Goal: Information Seeking & Learning: Learn about a topic

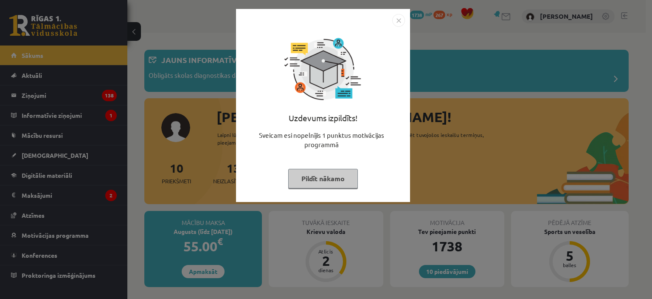
click at [309, 178] on button "Pildīt nākamo" at bounding box center [323, 179] width 70 height 20
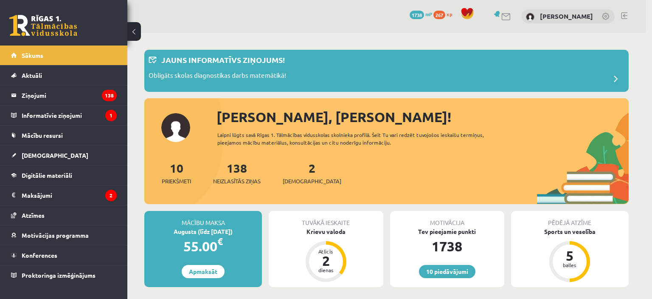
drag, startPoint x: 0, startPoint y: 0, endPoint x: 309, endPoint y: 178, distance: 356.5
click at [309, 178] on body "10 Dāvanas 1738 mP 267 xp Kristīne Deiko Sākums Aktuāli Kā mācīties eSKOLĀ Kont…" at bounding box center [326, 149] width 652 height 299
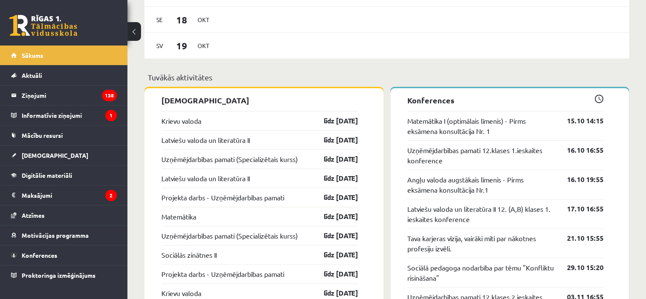
scroll to position [674, 0]
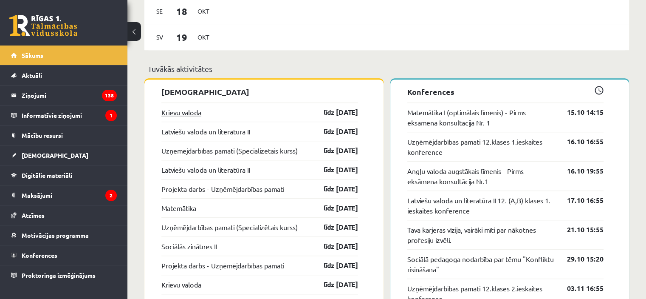
click at [199, 115] on link "Krievu valoda" at bounding box center [181, 112] width 40 height 10
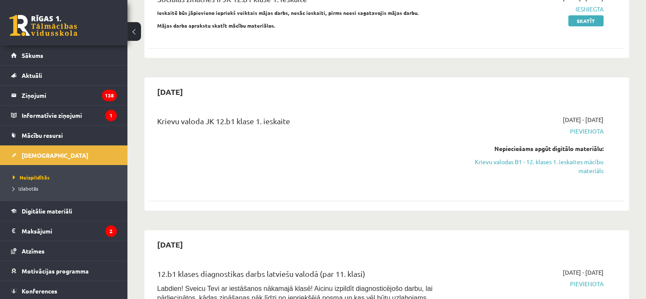
scroll to position [265, 0]
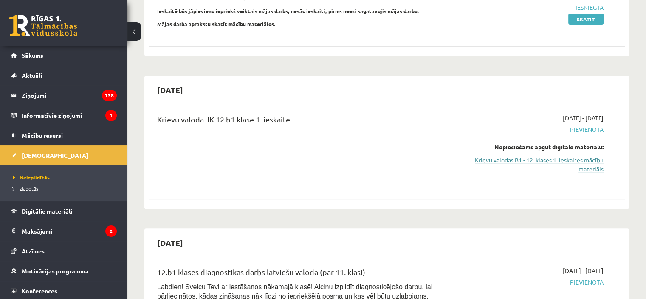
click at [527, 155] on link "Krievu valodas B1 - 12. klases 1. ieskaites mācību materiāls" at bounding box center [533, 164] width 140 height 18
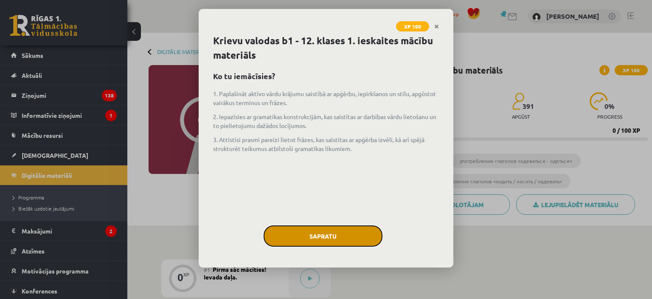
click at [332, 225] on button "Sapratu" at bounding box center [323, 235] width 119 height 21
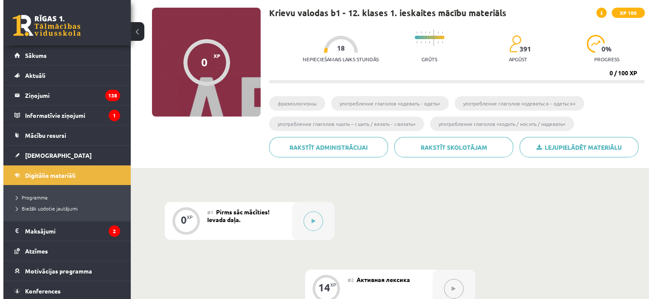
scroll to position [110, 0]
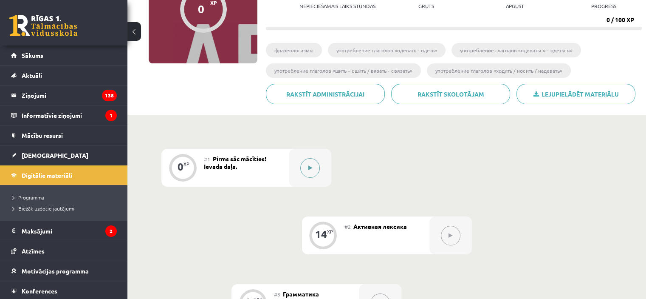
click at [307, 164] on button at bounding box center [310, 168] width 20 height 20
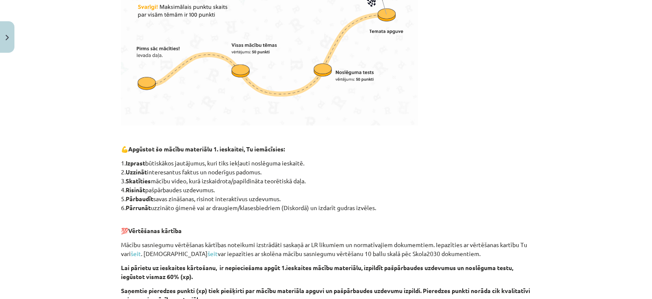
scroll to position [512, 0]
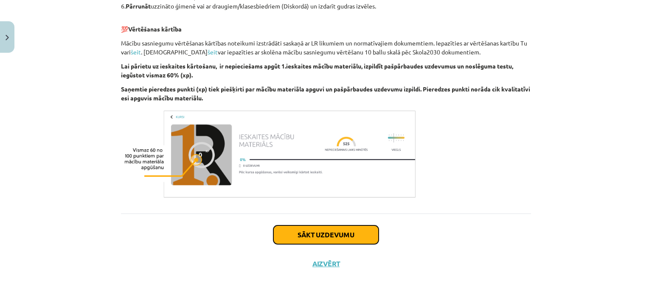
click at [314, 231] on button "Sākt uzdevumu" at bounding box center [325, 234] width 105 height 19
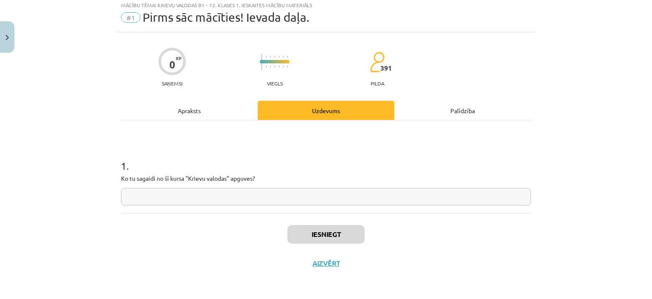
scroll to position [21, 0]
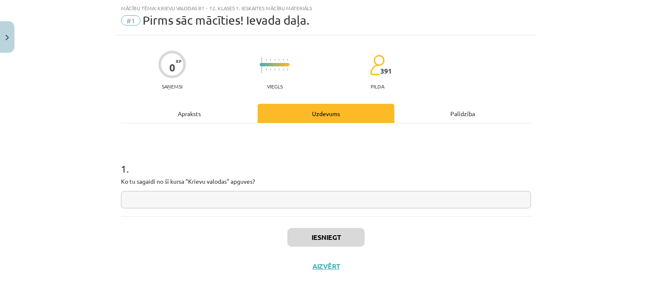
click at [302, 199] on input "text" at bounding box center [326, 199] width 410 height 17
type input "**"
click at [323, 242] on button "Iesniegt" at bounding box center [326, 237] width 77 height 19
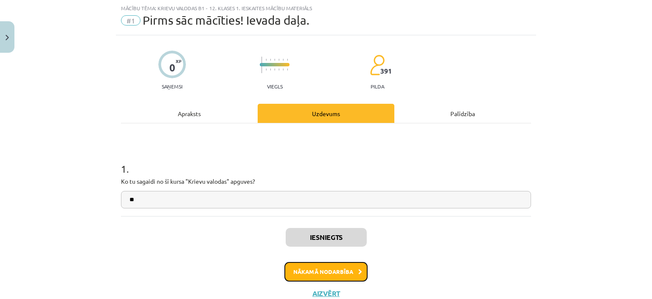
click at [310, 265] on button "Nākamā nodarbība" at bounding box center [326, 272] width 83 height 20
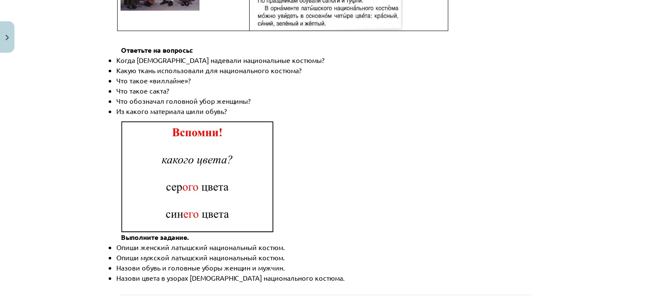
scroll to position [1259, 0]
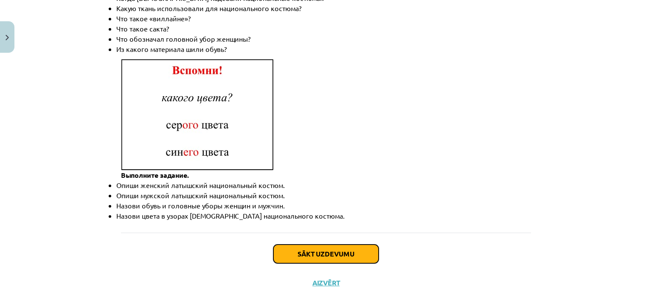
click at [315, 244] on button "Sākt uzdevumu" at bounding box center [325, 253] width 105 height 19
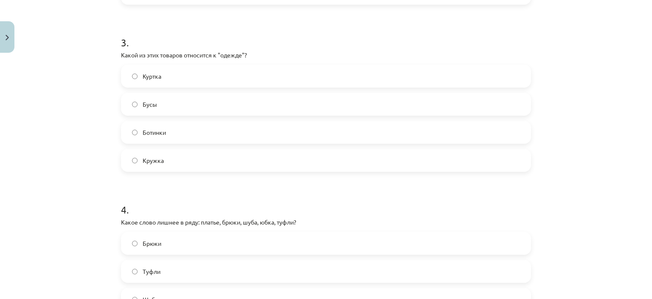
scroll to position [619, 0]
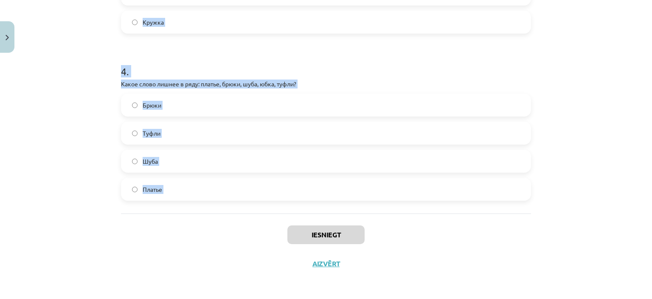
drag, startPoint x: 118, startPoint y: 34, endPoint x: 211, endPoint y: 213, distance: 202.1
copy form "Что означает слово "дешёвый"? Легко доступен Стоит мало денег [PERSON_NAME] мно…"
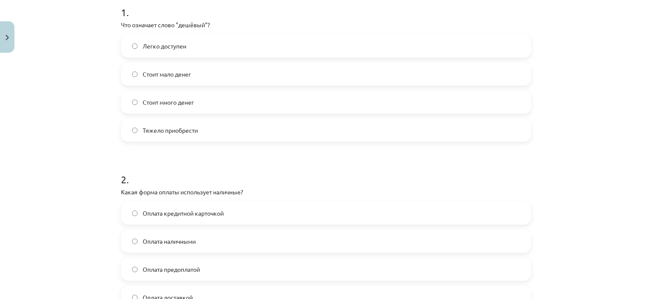
scroll to position [175, 0]
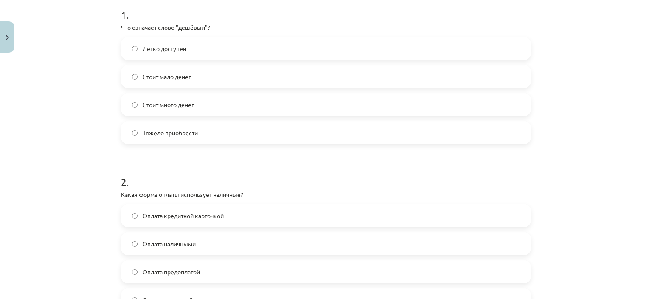
click at [158, 78] on span "Стоит мало денег" at bounding box center [167, 76] width 48 height 9
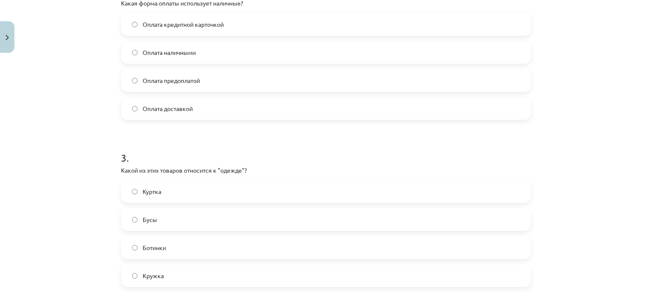
scroll to position [367, 0]
click at [163, 193] on label "Куртка" at bounding box center [326, 190] width 409 height 21
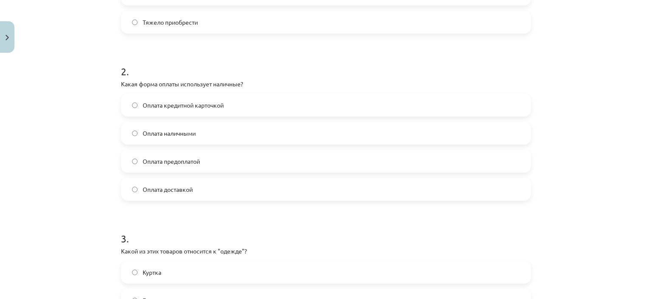
scroll to position [285, 0]
click at [187, 133] on span "Оплата наличными" at bounding box center [169, 134] width 53 height 9
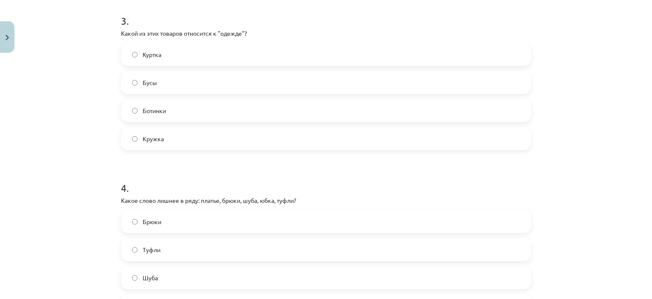
scroll to position [505, 0]
click at [167, 247] on label "Туфли" at bounding box center [326, 247] width 409 height 21
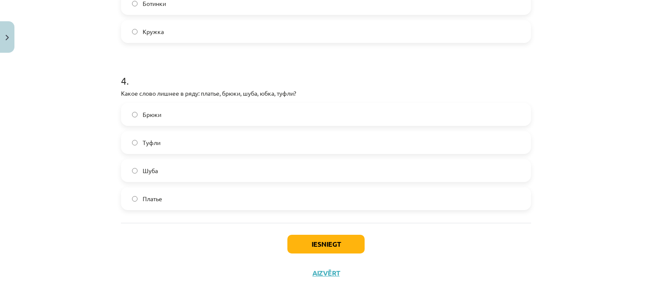
scroll to position [619, 0]
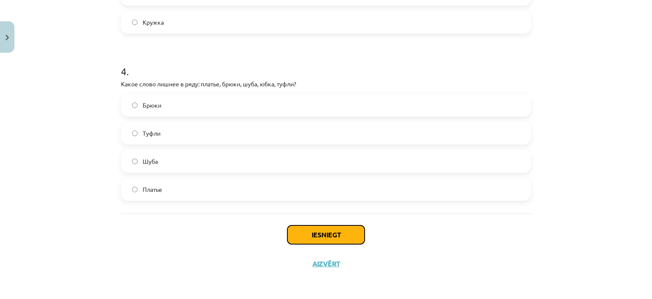
click at [307, 226] on button "Iesniegt" at bounding box center [326, 234] width 77 height 19
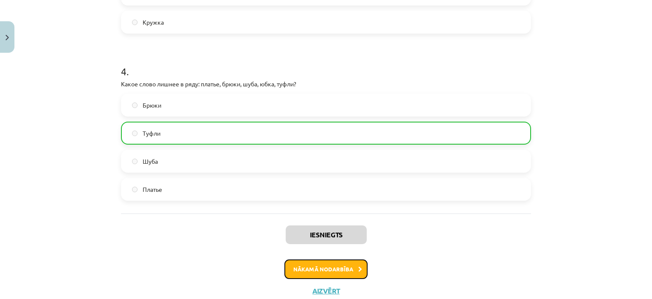
click at [305, 261] on button "Nākamā nodarbība" at bounding box center [326, 269] width 83 height 20
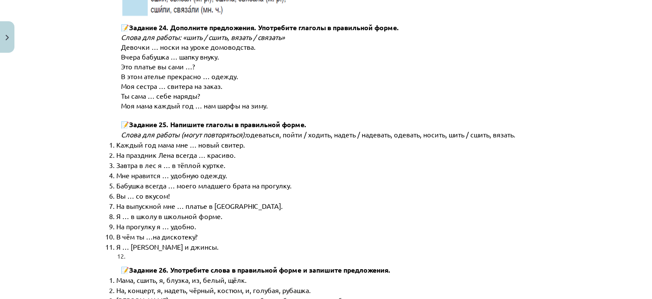
scroll to position [4339, 0]
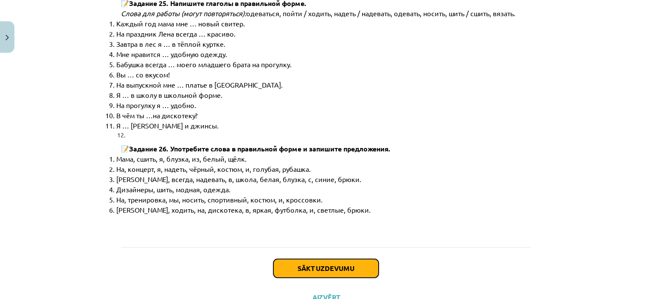
click at [326, 259] on button "Sākt uzdevumu" at bounding box center [325, 268] width 105 height 19
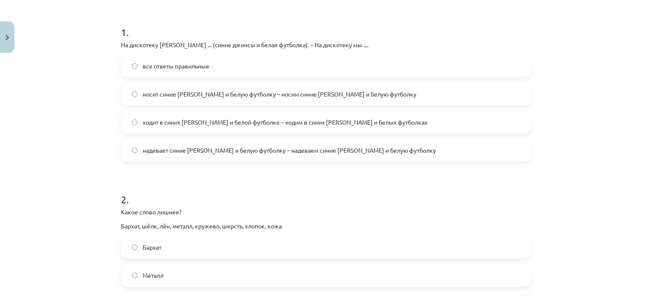
scroll to position [156, 0]
click at [286, 131] on label "ходит в синих [PERSON_NAME] и белой футболке – ходим в синих [PERSON_NAME] и бе…" at bounding box center [326, 123] width 409 height 21
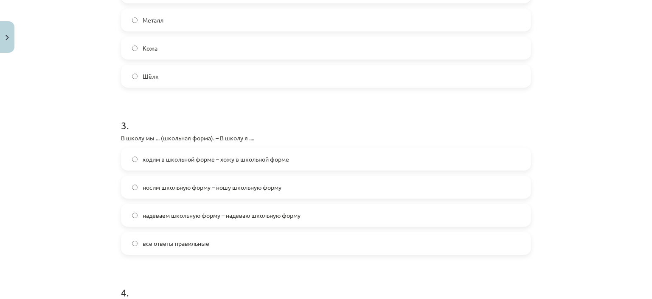
scroll to position [413, 0]
click at [234, 166] on label "ходим в школьной форме – хожу в школьной форме" at bounding box center [326, 158] width 409 height 21
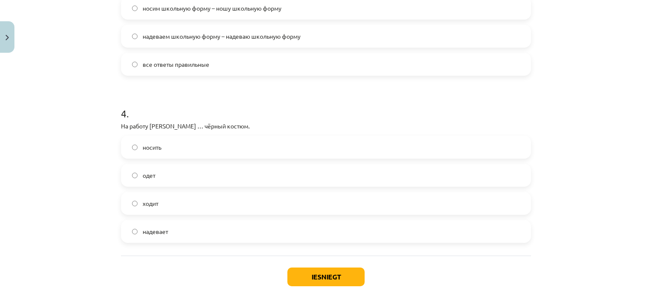
scroll to position [633, 0]
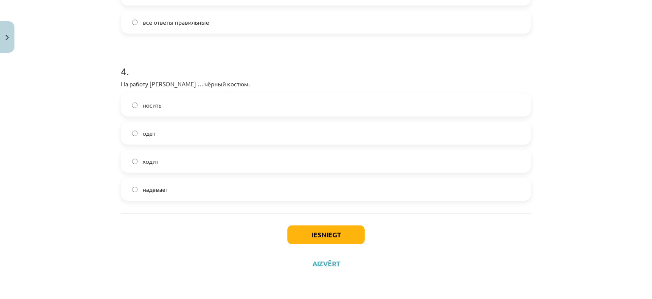
click at [158, 127] on label "одет" at bounding box center [326, 132] width 409 height 21
click at [288, 226] on button "Iesniegt" at bounding box center [326, 234] width 77 height 19
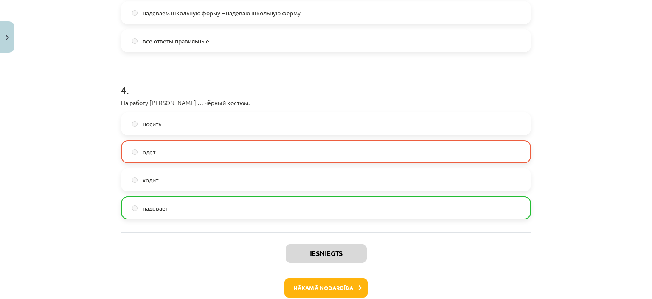
scroll to position [660, 0]
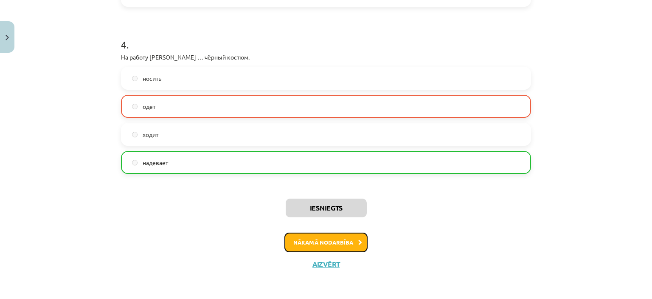
click at [304, 246] on button "Nākamā nodarbība" at bounding box center [326, 242] width 83 height 20
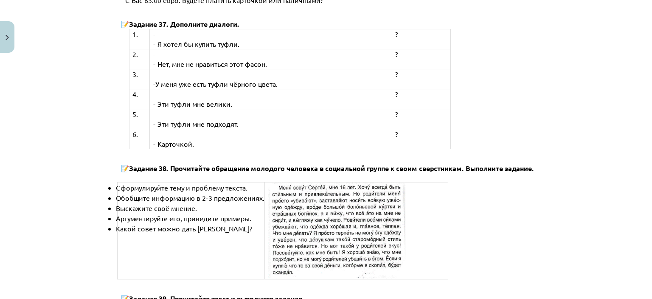
scroll to position [3272, 0]
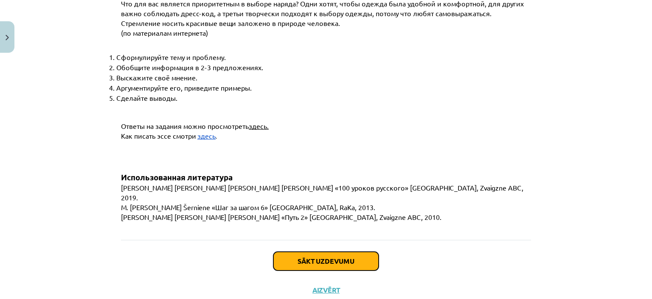
click at [315, 251] on button "Sākt uzdevumu" at bounding box center [325, 260] width 105 height 19
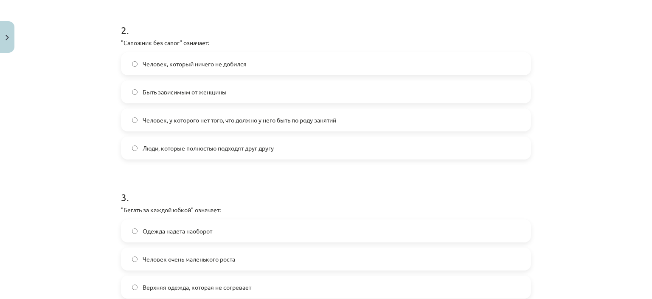
scroll to position [386, 0]
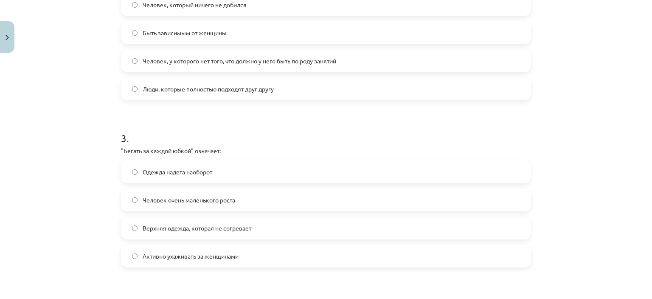
click at [209, 258] on span "Активно ухаживать за женщинами" at bounding box center [191, 255] width 96 height 9
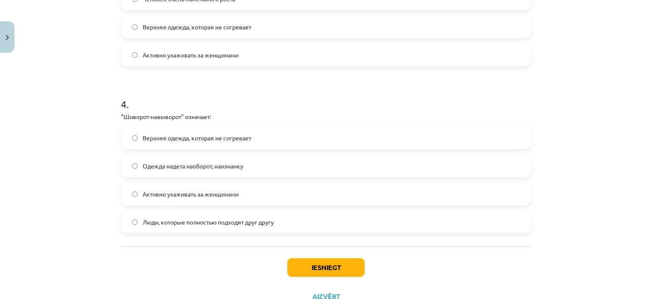
scroll to position [606, 0]
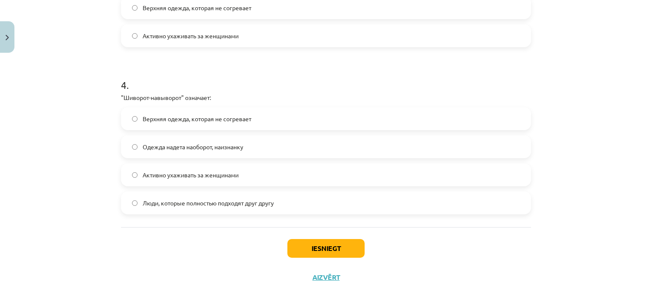
click at [186, 142] on span "Одежда надета наоборот, наизнанку" at bounding box center [193, 146] width 101 height 9
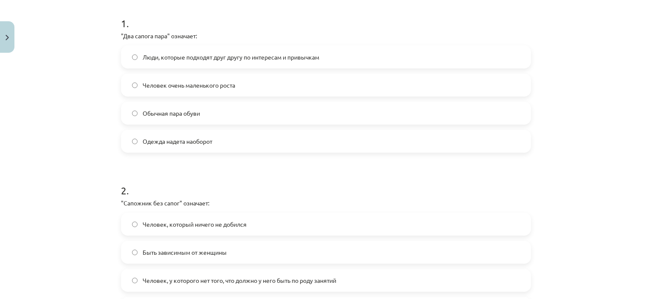
scroll to position [157, 0]
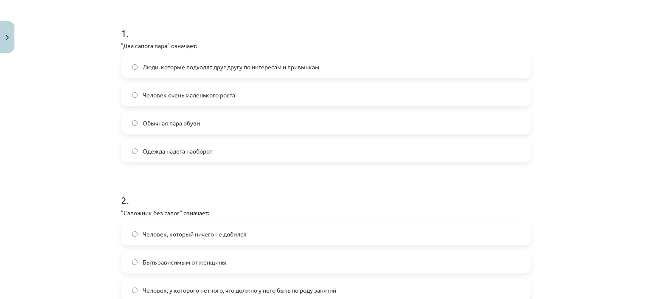
click at [156, 66] on span "Люди, которые подходят друг другу по интересам и привычкам" at bounding box center [231, 66] width 177 height 9
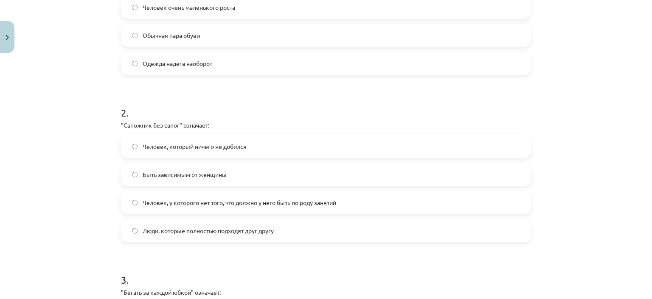
scroll to position [245, 0]
click at [166, 198] on span "Человек, у которого нет того, что должно у него быть по роду занятий" at bounding box center [240, 201] width 194 height 9
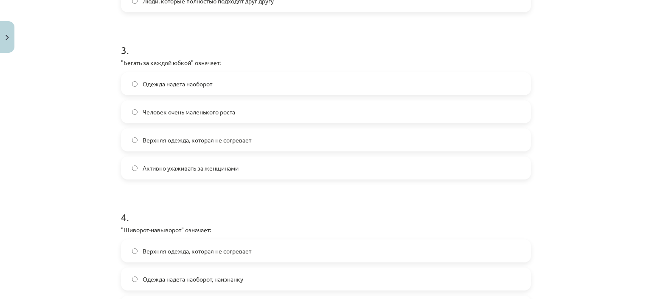
scroll to position [619, 0]
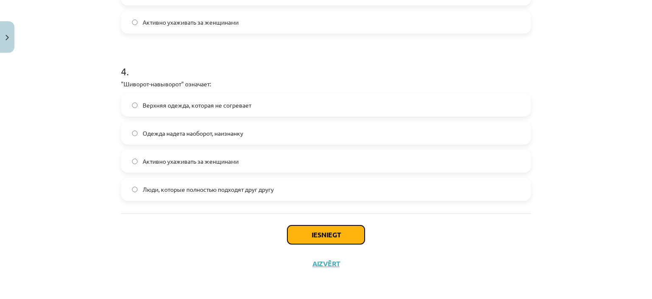
click at [303, 232] on button "Iesniegt" at bounding box center [326, 234] width 77 height 19
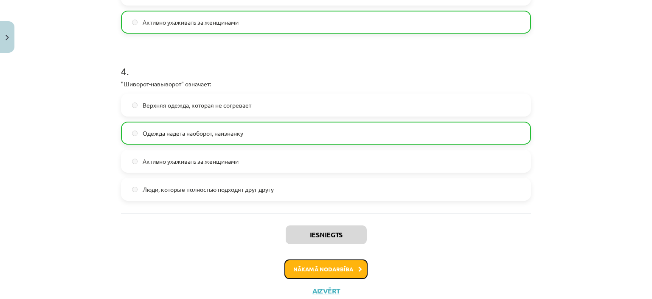
click at [327, 270] on button "Nākamā nodarbība" at bounding box center [326, 269] width 83 height 20
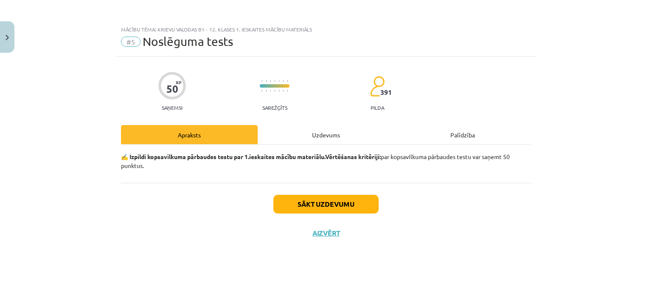
scroll to position [0, 0]
click at [319, 203] on button "Sākt uzdevumu" at bounding box center [325, 204] width 105 height 19
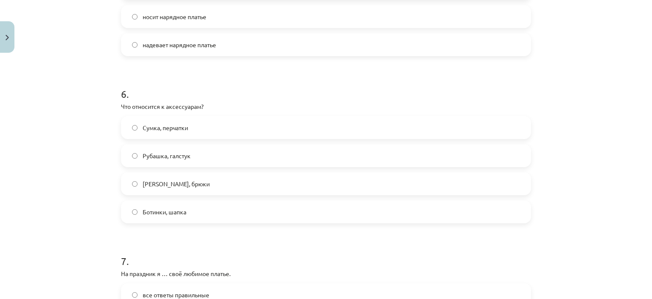
scroll to position [931, 0]
click at [202, 125] on label "Сумка, перчатки" at bounding box center [326, 126] width 409 height 21
click at [187, 165] on label "надеваю" at bounding box center [326, 155] width 409 height 21
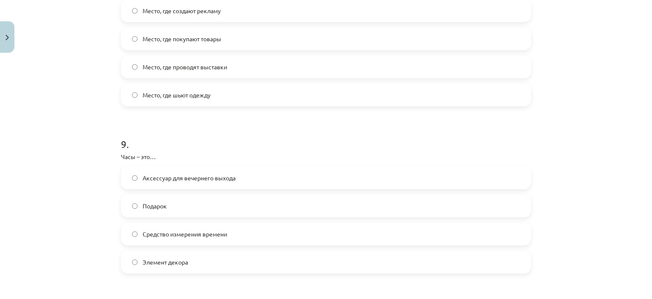
scroll to position [1382, 0]
click at [183, 230] on span "Средство измерения времени" at bounding box center [185, 232] width 85 height 9
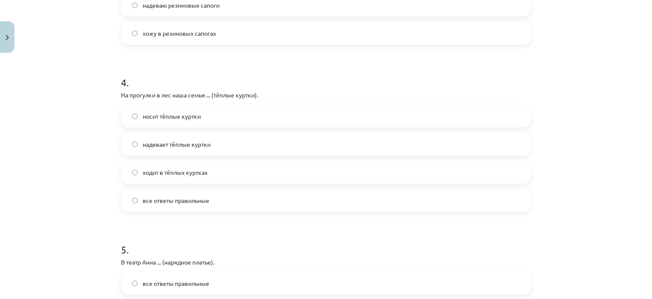
scroll to position [606, 0]
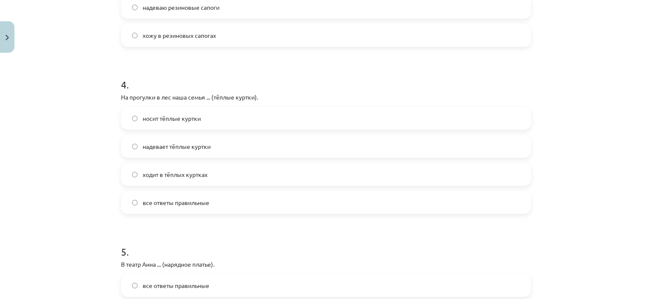
click at [171, 152] on label "надевает тёплые куртки" at bounding box center [326, 145] width 409 height 21
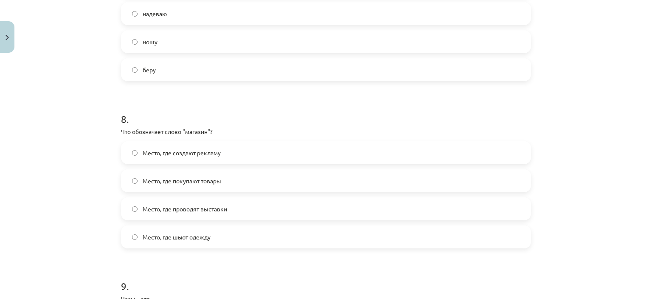
scroll to position [1259, 0]
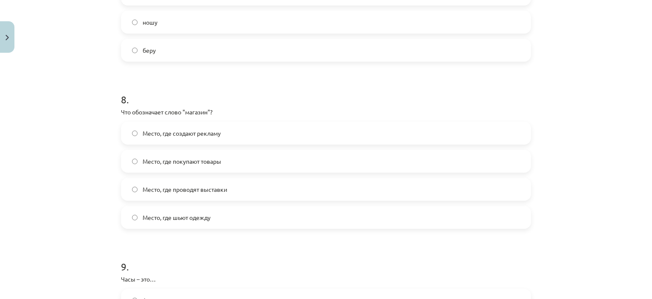
click at [167, 188] on span "Место, где проводят выставки" at bounding box center [185, 189] width 85 height 9
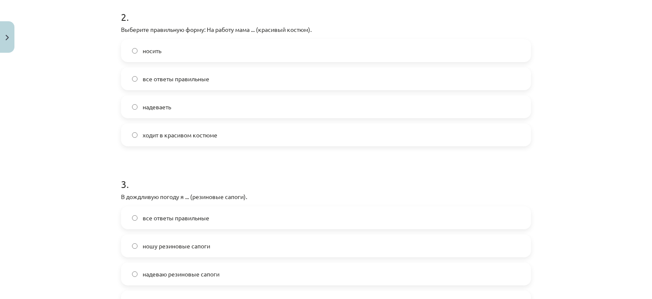
scroll to position [341, 0]
click at [163, 127] on label "ходит в красивом костюме" at bounding box center [326, 133] width 409 height 21
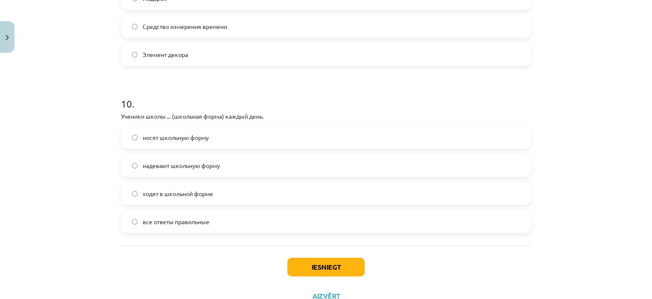
scroll to position [1593, 0]
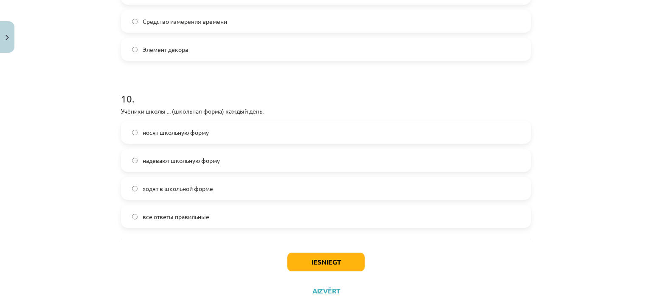
click at [162, 165] on label "надевают школьную форму" at bounding box center [326, 159] width 409 height 21
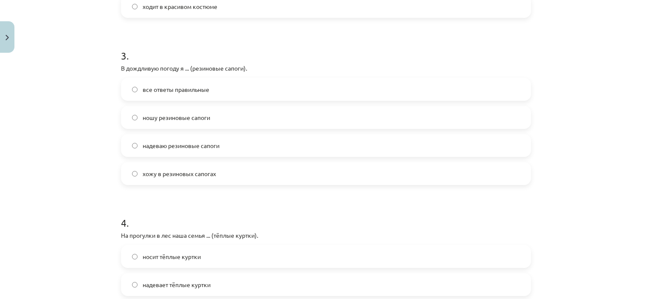
scroll to position [467, 0]
click at [136, 177] on label "хожу в резиновых сапогах" at bounding box center [326, 174] width 409 height 21
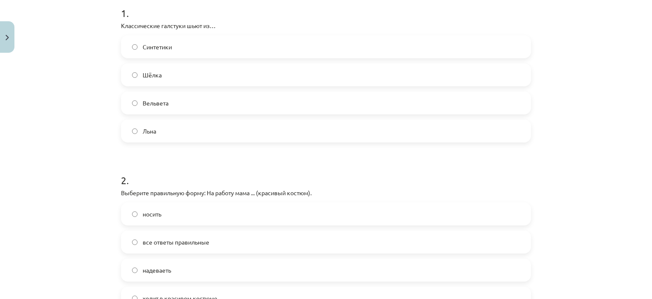
scroll to position [176, 0]
drag, startPoint x: 136, startPoint y: 177, endPoint x: 103, endPoint y: 156, distance: 38.8
click at [103, 156] on div "Mācību tēma: Krievu valodas b1 - 12. klases 1. ieskaites mācību materiāls #5 No…" at bounding box center [326, 149] width 652 height 299
click at [152, 83] on label "Шёлка" at bounding box center [326, 75] width 409 height 21
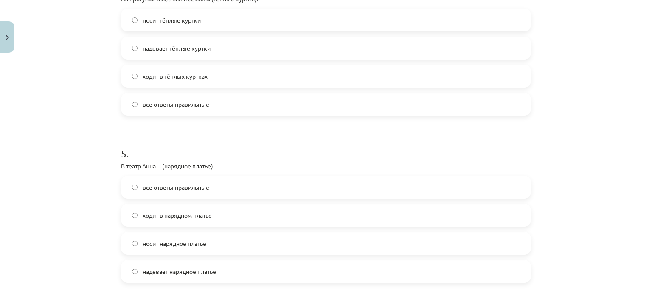
scroll to position [750, 0]
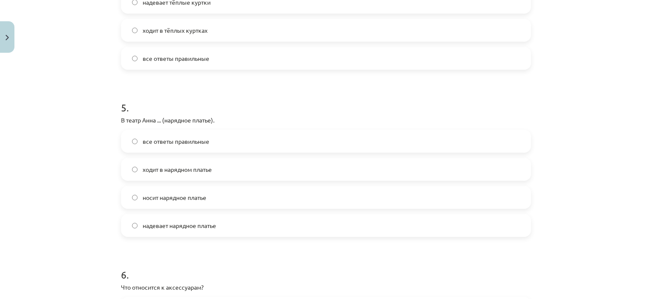
click at [149, 130] on div "все ответы правильные" at bounding box center [326, 141] width 410 height 23
click at [149, 137] on span "все ответы правильные" at bounding box center [176, 141] width 67 height 9
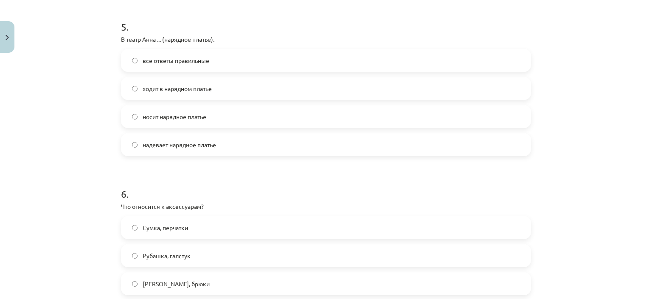
scroll to position [830, 0]
click at [145, 98] on label "ходит в нарядном платье" at bounding box center [326, 88] width 409 height 21
click at [168, 95] on label "ходит в нарядном платье" at bounding box center [326, 88] width 409 height 21
click at [167, 149] on label "надевает нарядное платье" at bounding box center [326, 144] width 409 height 21
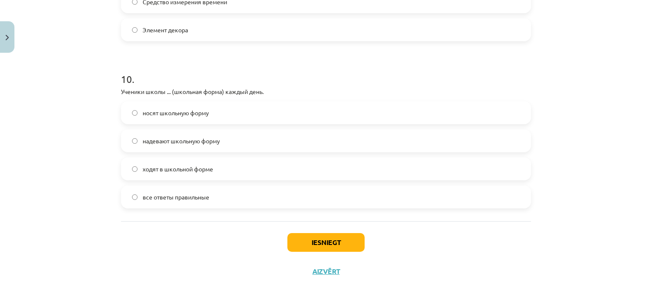
scroll to position [1621, 0]
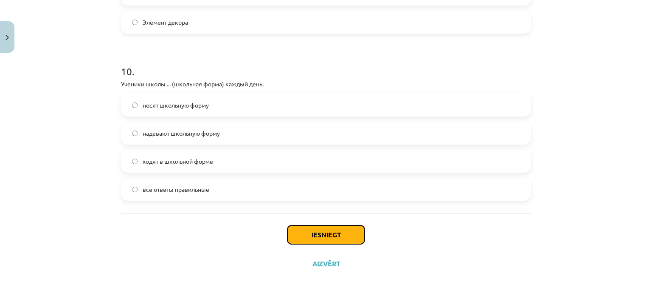
click at [301, 231] on button "Iesniegt" at bounding box center [326, 234] width 77 height 19
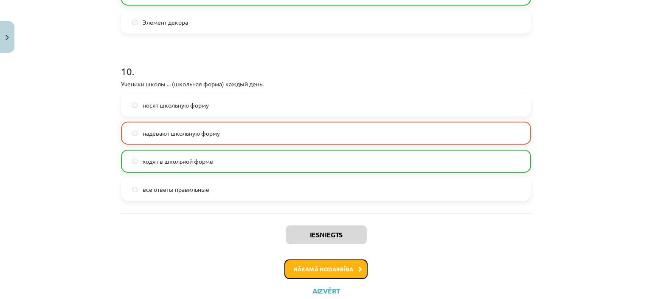
click at [307, 265] on button "Nākamā nodarbība" at bounding box center [326, 269] width 83 height 20
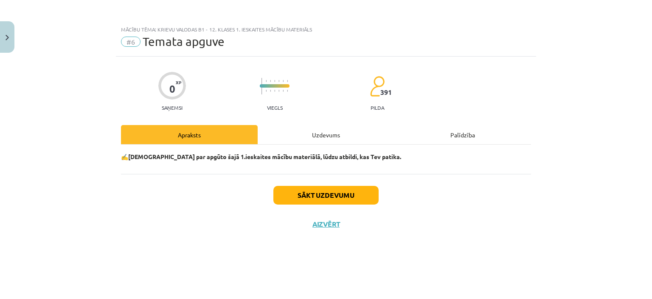
scroll to position [0, 0]
click at [321, 194] on button "Sākt uzdevumu" at bounding box center [325, 195] width 105 height 19
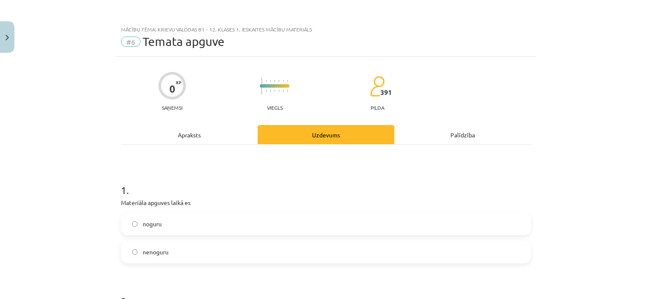
click at [197, 259] on label "nenoguru" at bounding box center [326, 251] width 409 height 21
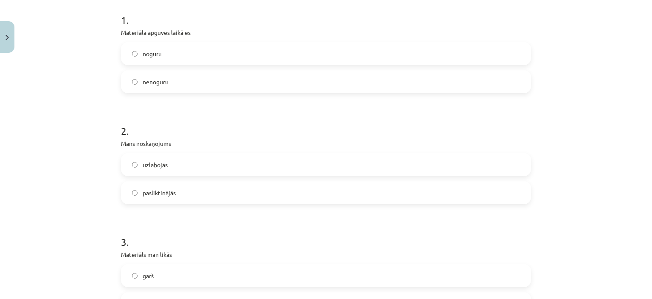
scroll to position [171, 0]
click at [163, 161] on span "uzlabojās" at bounding box center [155, 163] width 25 height 9
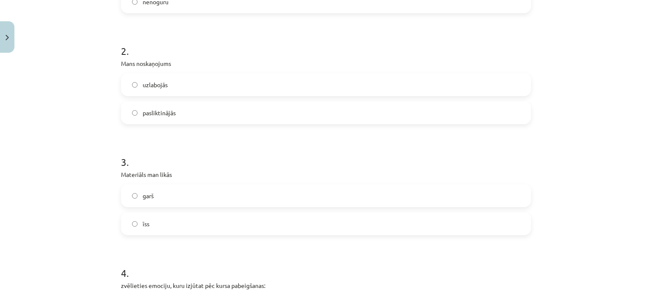
scroll to position [251, 0]
click at [161, 228] on label "īss" at bounding box center [326, 221] width 409 height 21
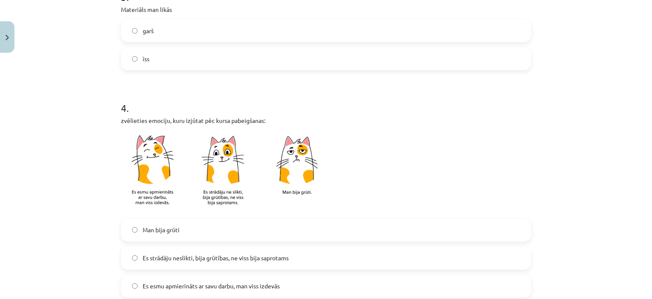
scroll to position [426, 0]
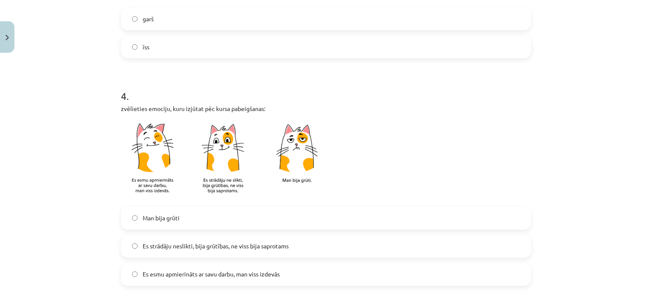
click at [163, 246] on span "Es strādāju neslikti, bija grūtības, ne viss bija saprotams" at bounding box center [216, 245] width 146 height 9
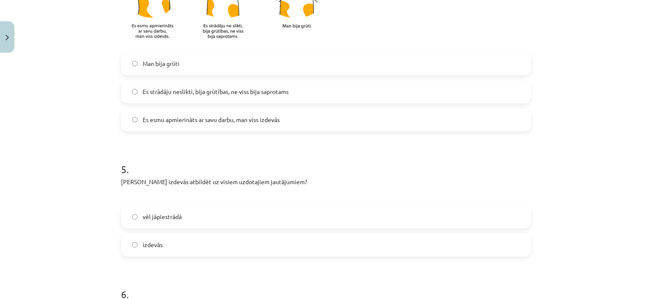
scroll to position [586, 0]
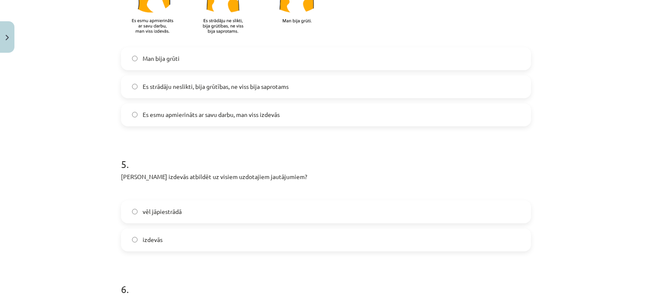
click at [163, 210] on span "vēl jāpiestrādā" at bounding box center [162, 211] width 39 height 9
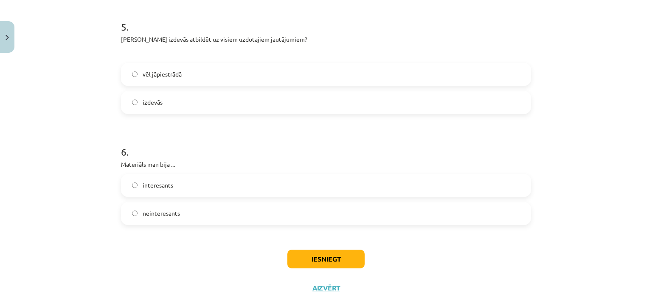
scroll to position [747, 0]
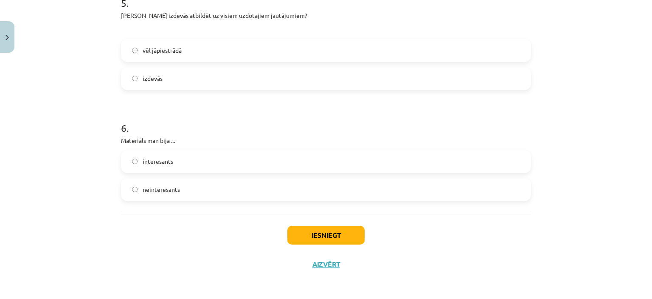
click at [157, 163] on span "interesants" at bounding box center [158, 161] width 31 height 9
click at [317, 236] on button "Iesniegt" at bounding box center [326, 235] width 77 height 19
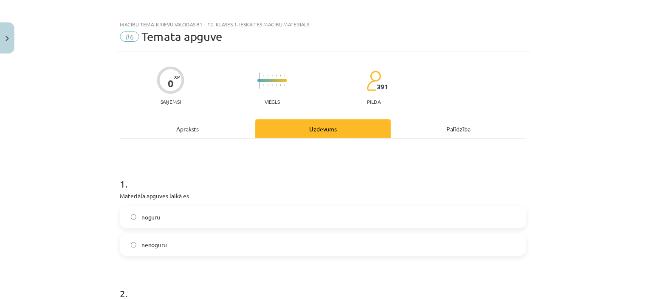
scroll to position [0, 0]
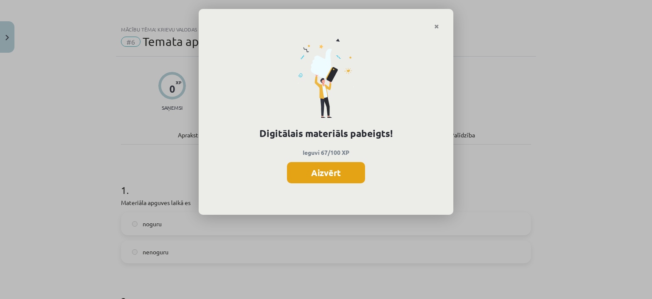
click at [317, 176] on button "Aizvērt" at bounding box center [326, 172] width 78 height 21
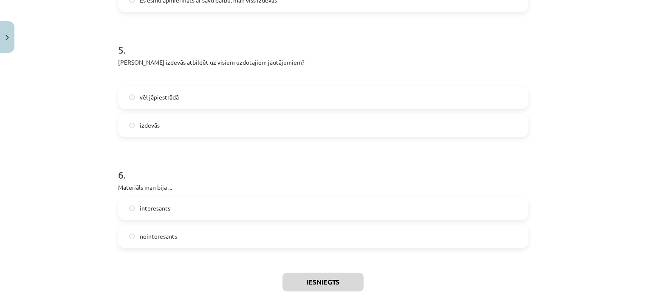
scroll to position [739, 0]
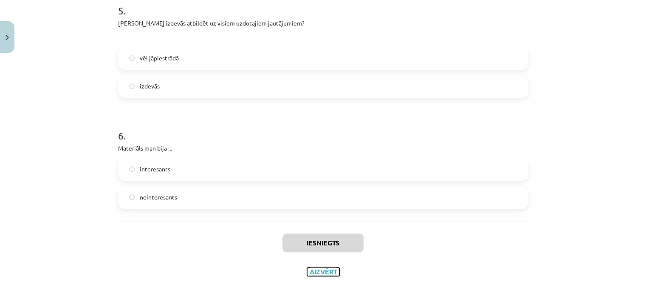
click at [312, 272] on button "Aizvērt" at bounding box center [323, 271] width 32 height 8
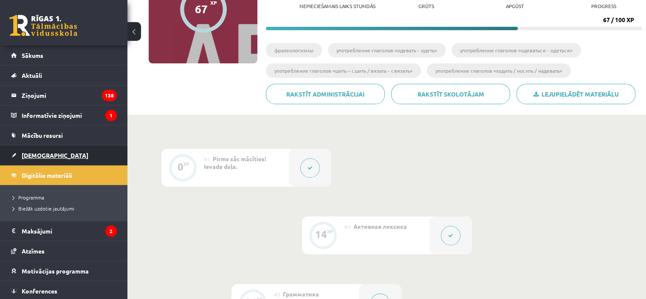
click at [81, 154] on link "[DEMOGRAPHIC_DATA]" at bounding box center [64, 155] width 106 height 20
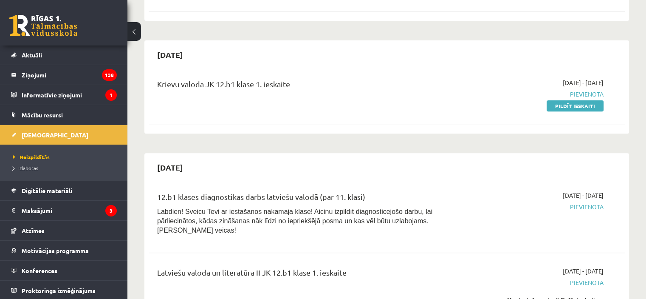
scroll to position [299, 0]
click at [589, 101] on link "Pildīt ieskaiti" at bounding box center [575, 106] width 57 height 11
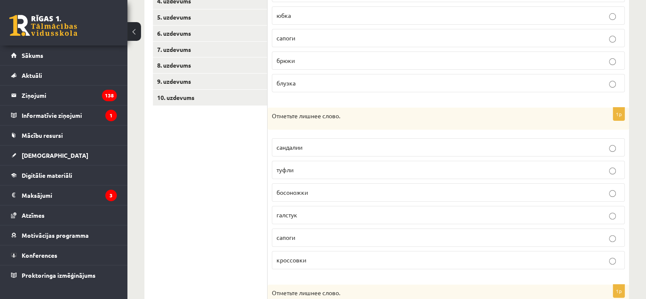
scroll to position [208, 0]
click at [330, 250] on label "кроссовки" at bounding box center [448, 259] width 353 height 18
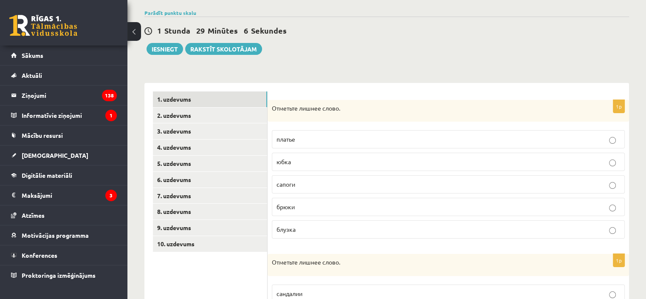
scroll to position [61, 0]
click at [307, 182] on p "сапоги" at bounding box center [448, 184] width 344 height 9
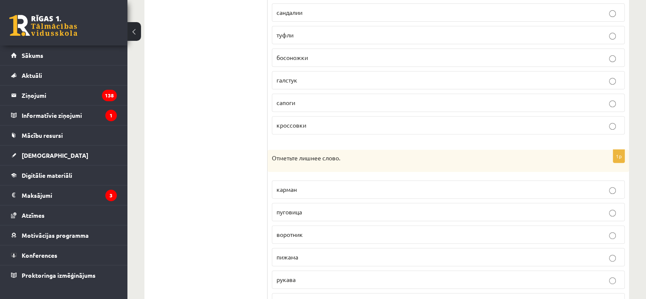
scroll to position [383, 0]
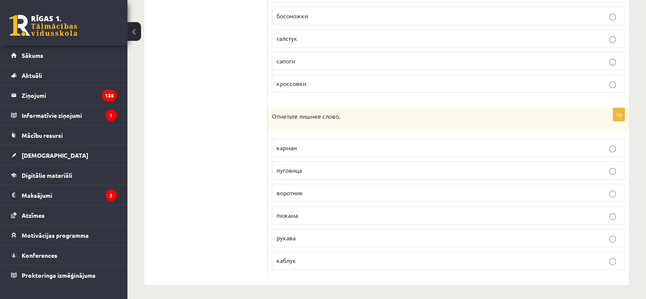
click at [303, 161] on label "пуговица" at bounding box center [448, 170] width 353 height 18
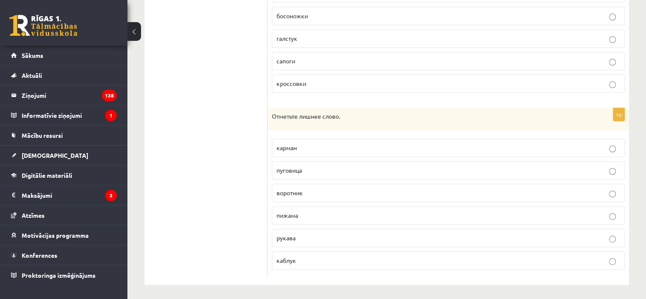
click at [297, 192] on span "воротник" at bounding box center [289, 193] width 26 height 8
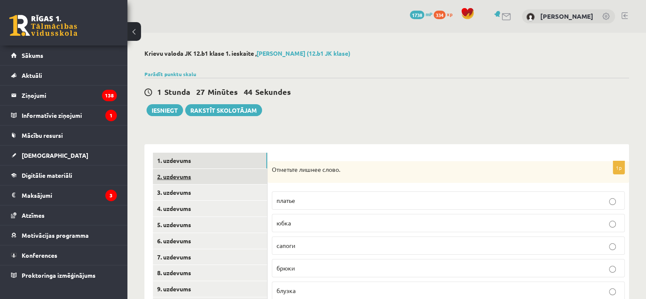
click at [229, 169] on link "2. uzdevums" at bounding box center [210, 177] width 114 height 16
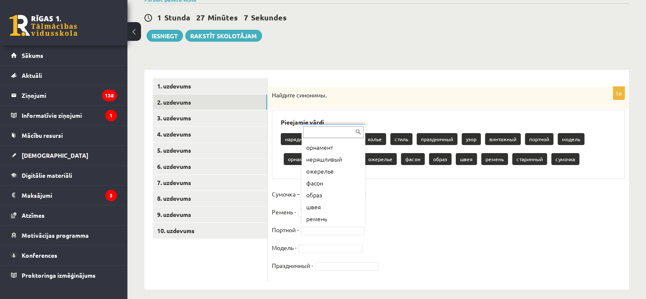
scroll to position [118, 0]
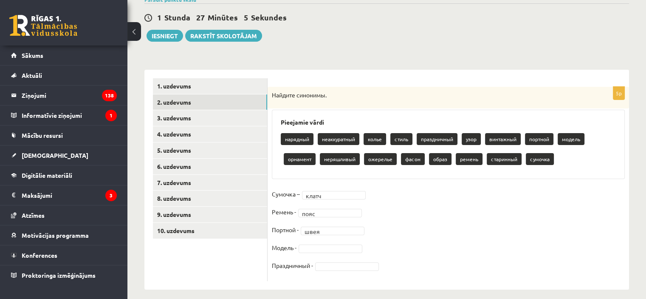
click at [323, 253] on fieldset "Сумочка – клатч ***** Ремень - пояс **** Портной - швея **** Модель - Праздничн…" at bounding box center [448, 231] width 353 height 89
click at [318, 242] on fieldset "Сумочка – клатч ***** Ремень - пояс **** Портной - швея **** Модель - Праздничн…" at bounding box center [448, 231] width 353 height 89
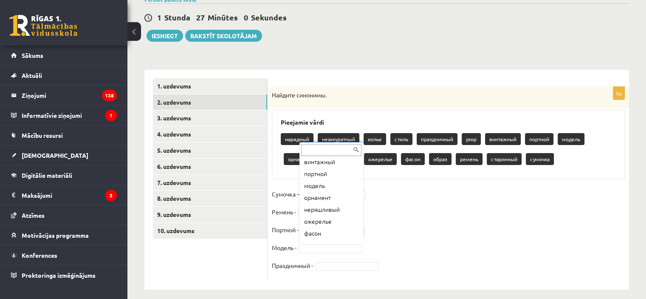
scroll to position [99, 0]
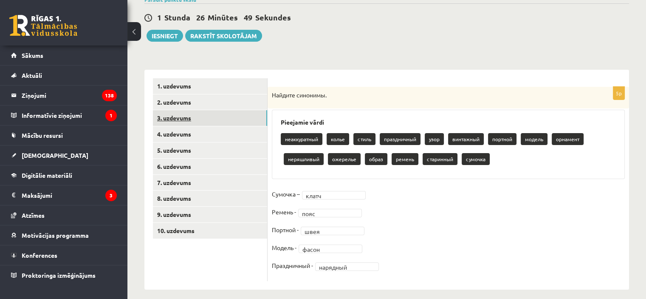
click at [220, 120] on link "3. uzdevums" at bounding box center [210, 118] width 114 height 16
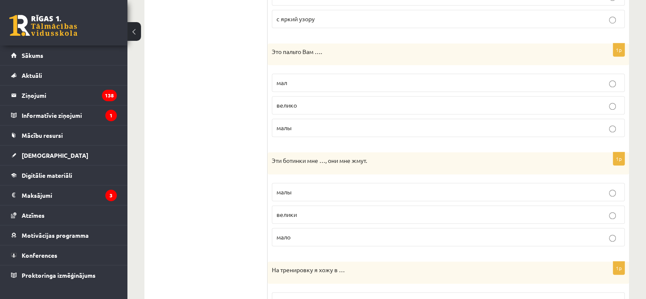
scroll to position [665, 0]
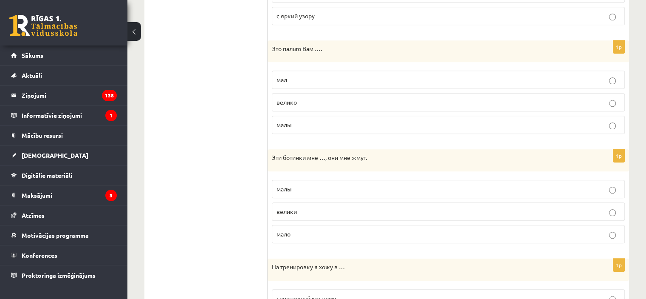
click at [294, 189] on p "малы" at bounding box center [448, 188] width 344 height 9
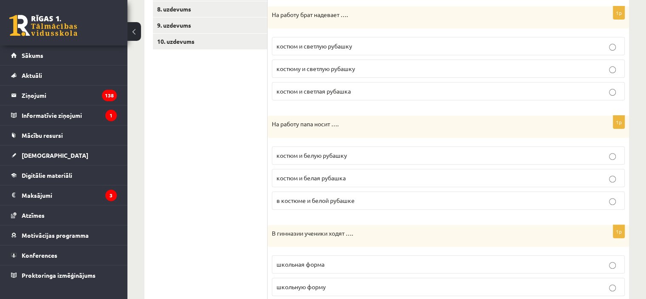
scroll to position [260, 0]
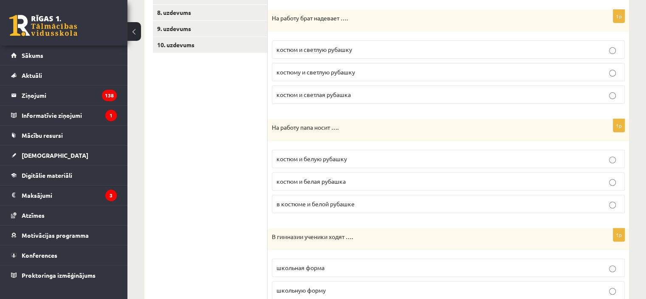
click at [307, 159] on span "костюм и белую рубашку" at bounding box center [311, 159] width 70 height 8
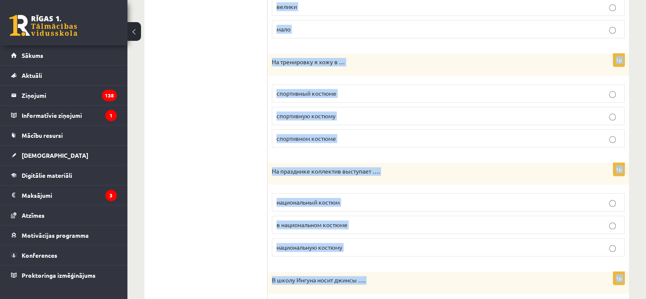
scroll to position [964, 0]
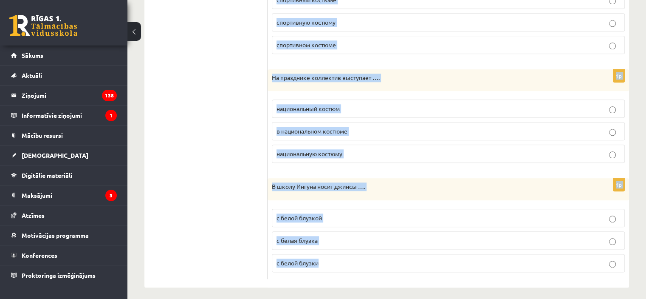
drag, startPoint x: 269, startPoint y: 168, endPoint x: 433, endPoint y: 268, distance: 192.1
copy form "Зимой дедушка носит носки … из шерсти из шерсть из шерстя 1p На работу брат над…"
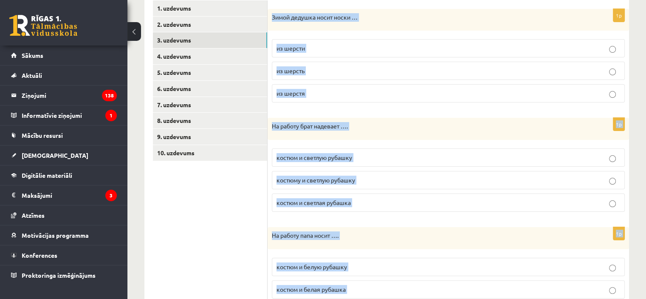
scroll to position [139, 0]
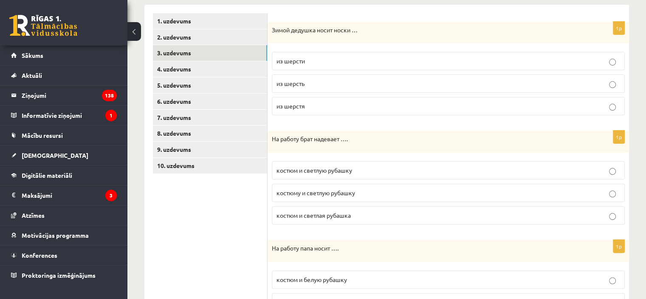
click at [319, 87] on p "из шерсть" at bounding box center [448, 83] width 344 height 9
click at [323, 192] on span "костюму и светлую рубашку" at bounding box center [315, 193] width 79 height 8
click at [326, 172] on span "костюм и светлую рубашку" at bounding box center [314, 170] width 76 height 8
click at [307, 62] on p "из шерсти" at bounding box center [448, 60] width 344 height 9
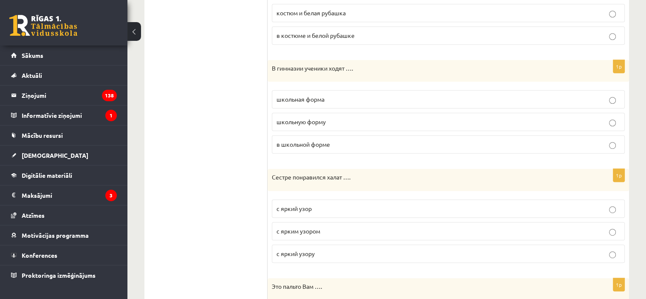
scroll to position [428, 0]
click at [323, 144] on span "в школьной форме" at bounding box center [303, 144] width 54 height 8
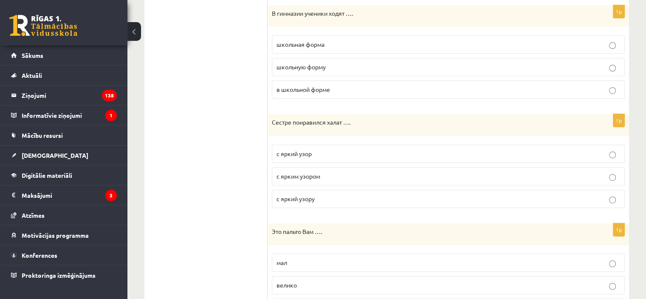
scroll to position [483, 0]
click at [323, 178] on label "с ярким узором" at bounding box center [448, 175] width 353 height 18
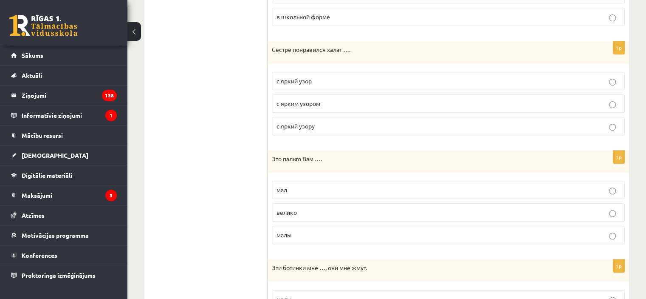
scroll to position [559, 0]
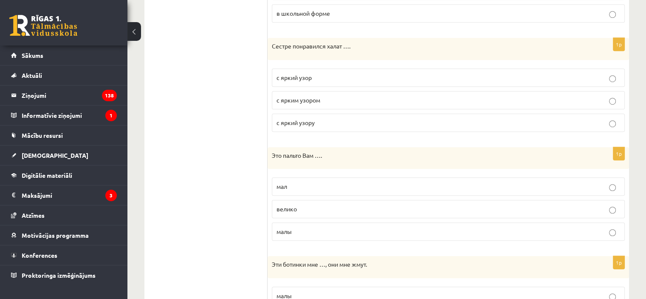
click at [320, 212] on label "велико" at bounding box center [448, 209] width 353 height 18
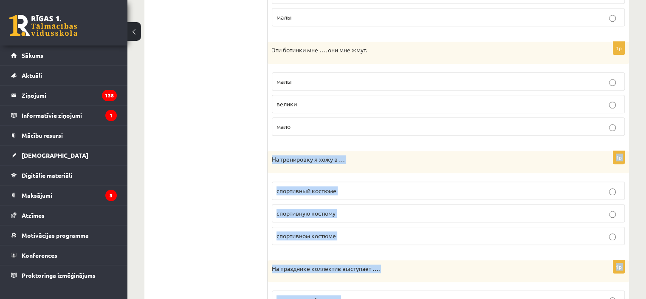
scroll to position [964, 0]
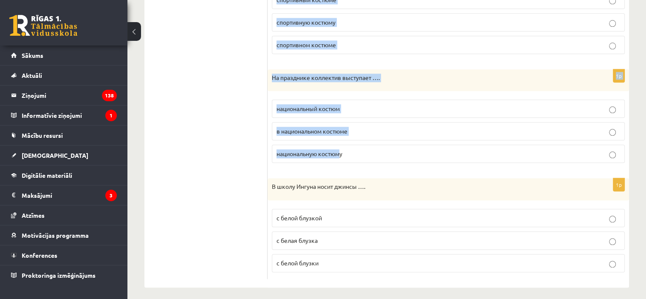
drag, startPoint x: 306, startPoint y: 251, endPoint x: 341, endPoint y: 142, distance: 114.8
click at [341, 144] on label "национальную костюму" at bounding box center [448, 153] width 353 height 18
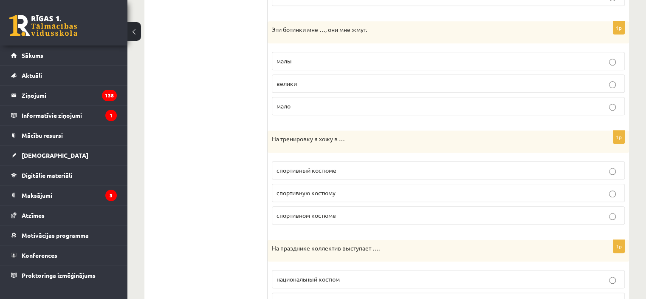
scroll to position [797, 0]
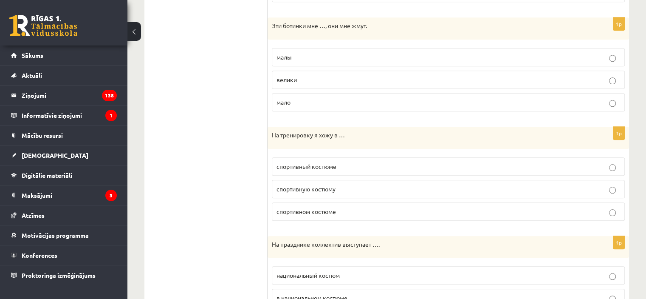
click at [321, 210] on p "спортивном костюме" at bounding box center [448, 211] width 344 height 9
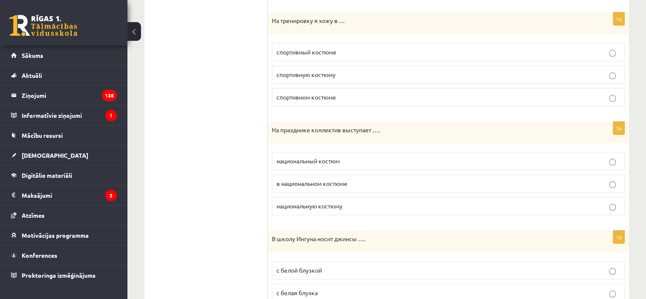
scroll to position [913, 0]
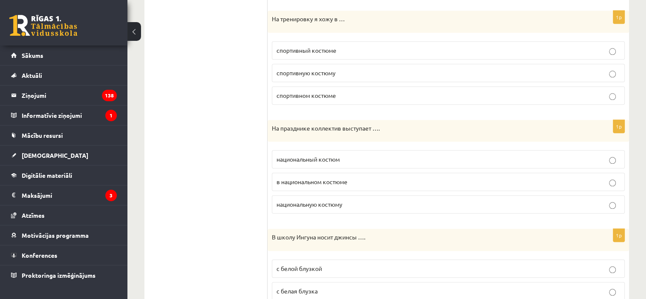
click at [314, 180] on span "в национальном костюме" at bounding box center [311, 182] width 71 height 8
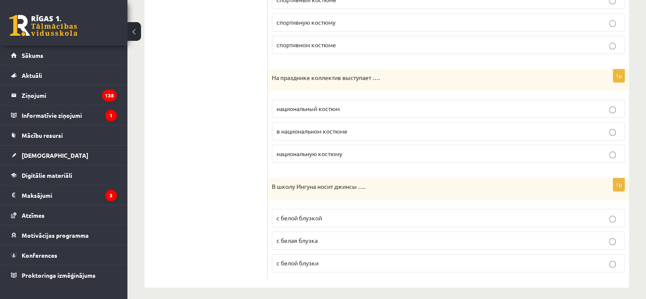
click at [321, 220] on label "с белой блузкой" at bounding box center [448, 218] width 353 height 18
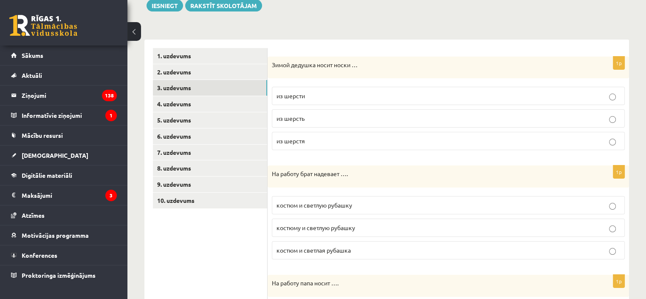
scroll to position [0, 0]
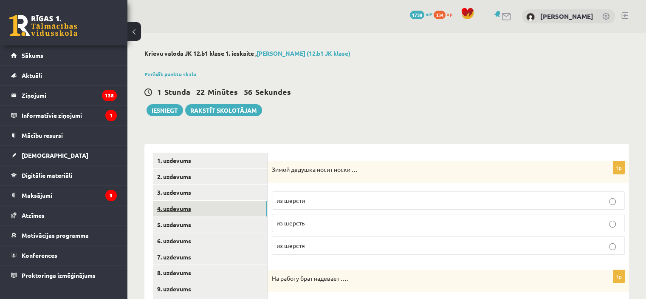
click at [228, 202] on link "4. uzdevums" at bounding box center [210, 208] width 114 height 16
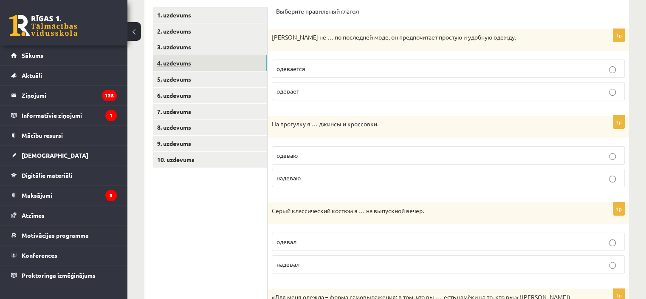
scroll to position [141, 0]
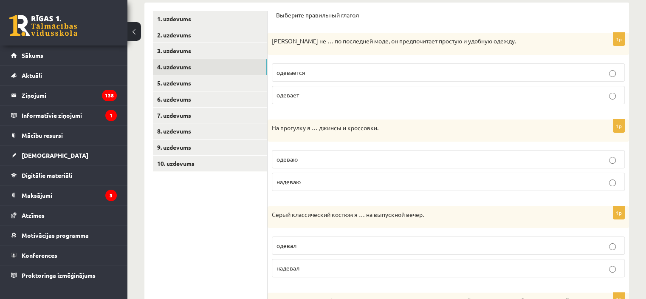
click at [313, 78] on label "одевается" at bounding box center [448, 72] width 353 height 18
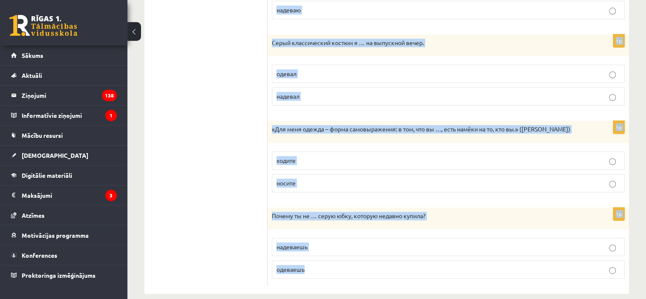
scroll to position [323, 0]
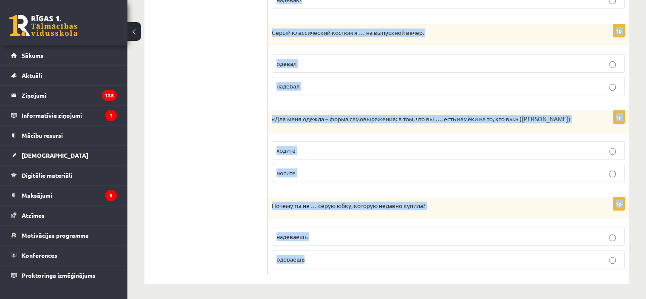
drag, startPoint x: 273, startPoint y: 69, endPoint x: 392, endPoint y: 258, distance: 224.1
click at [397, 261] on form "Выберите правильный глагол 1p Антон не … по последней моде, он предпочитает про…" at bounding box center [448, 52] width 344 height 446
copy form "Антон не … по последней моде, он предпочитает простую и удобную одежду. одевает…"
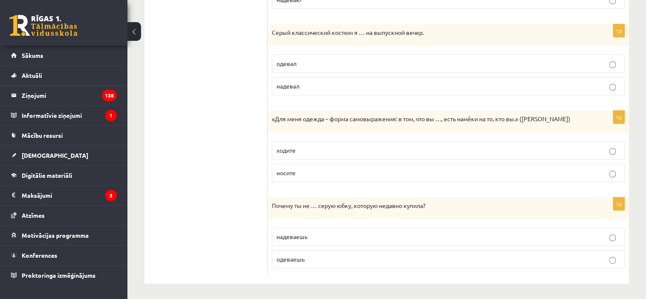
click at [237, 103] on ul "1. uzdevums 2. uzdevums 3. uzdevums 4. uzdevums 5. uzdevums 6. uzdevums 7. uzde…" at bounding box center [210, 52] width 115 height 446
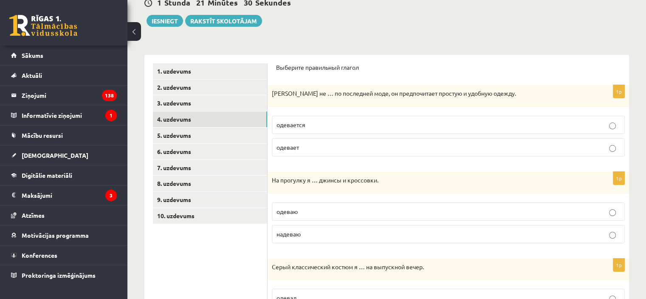
scroll to position [82, 0]
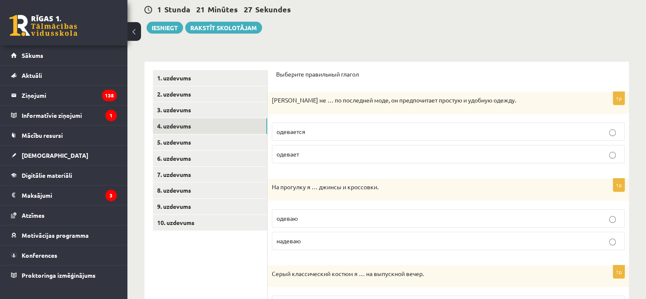
click at [296, 241] on span "надеваю" at bounding box center [288, 241] width 24 height 8
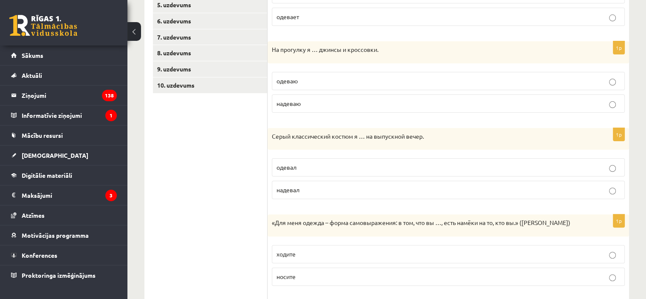
scroll to position [224, 0]
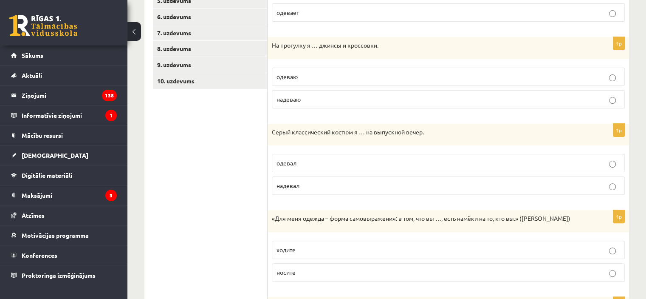
click at [304, 271] on p "носите" at bounding box center [448, 272] width 344 height 9
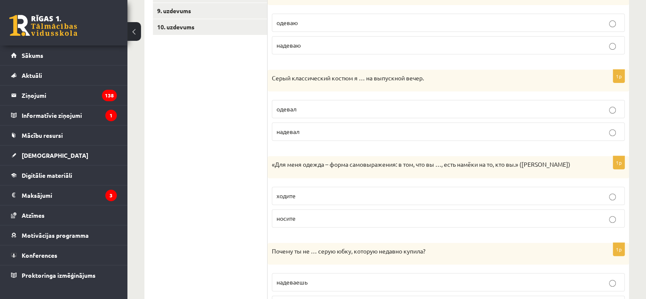
scroll to position [278, 0]
click at [299, 127] on span "надевал" at bounding box center [287, 131] width 23 height 8
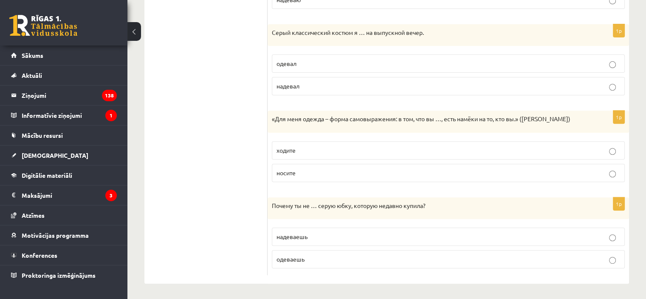
click at [299, 232] on span "надеваешь" at bounding box center [291, 236] width 31 height 8
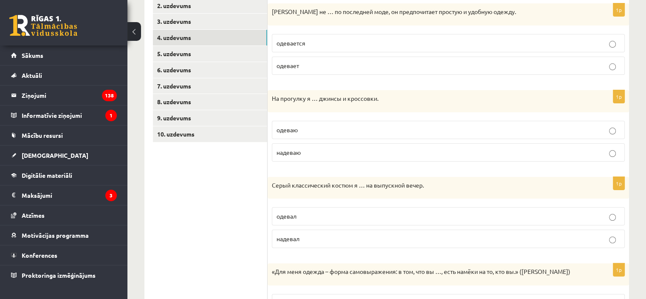
scroll to position [169, 0]
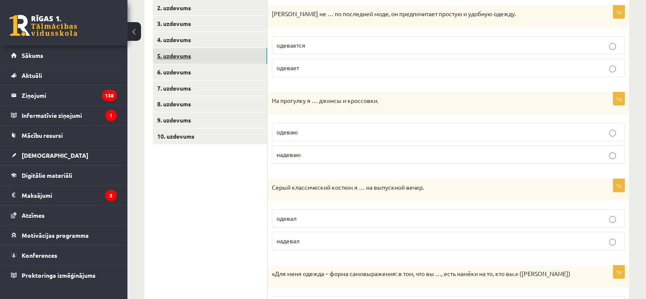
click at [197, 55] on link "5. uzdevums" at bounding box center [210, 56] width 114 height 16
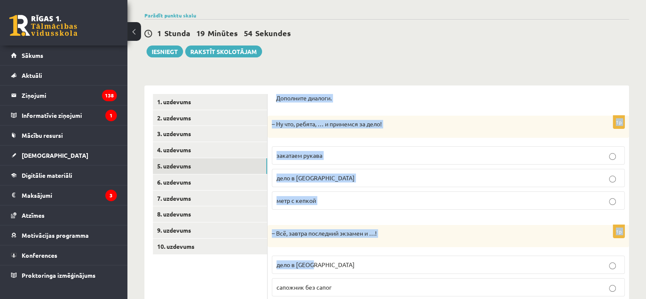
scroll to position [218, 0]
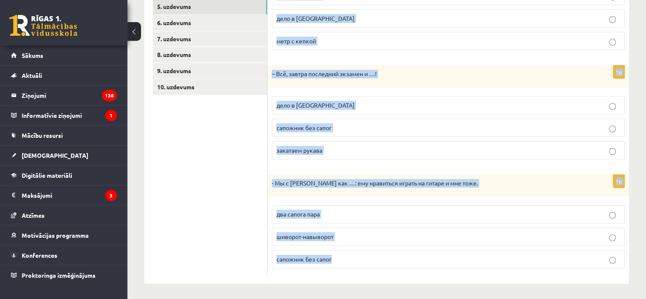
drag, startPoint x: 276, startPoint y: 92, endPoint x: 365, endPoint y: 257, distance: 187.6
click at [365, 257] on div "Дополните диалоги. 1p – Ну что, ребята, … и примемся за дело! закатаем рукава д…" at bounding box center [448, 104] width 361 height 357
copy form "Дополните диалоги. 1p – Ну что, ребята, … и примемся за дело! закатаем рукава д…"
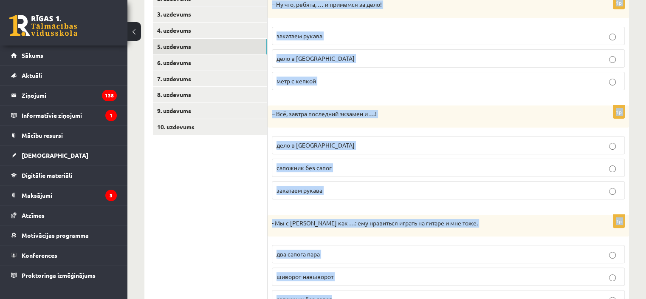
scroll to position [178, 0]
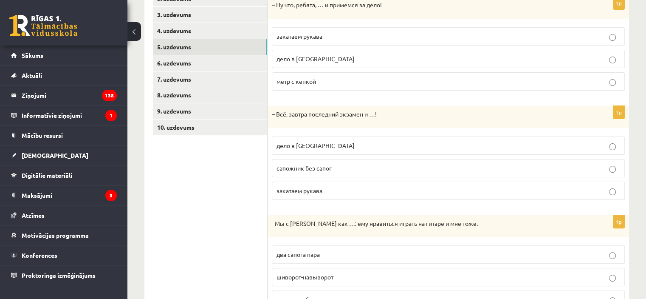
click at [210, 171] on ul "1. uzdevums 2. uzdevums 3. uzdevums 4. uzdevums 5. uzdevums 6. uzdevums 7. uzde…" at bounding box center [210, 145] width 115 height 340
click at [360, 39] on p "закатаем рукава" at bounding box center [448, 36] width 344 height 9
click at [330, 142] on p "дело в шляпе" at bounding box center [448, 145] width 344 height 9
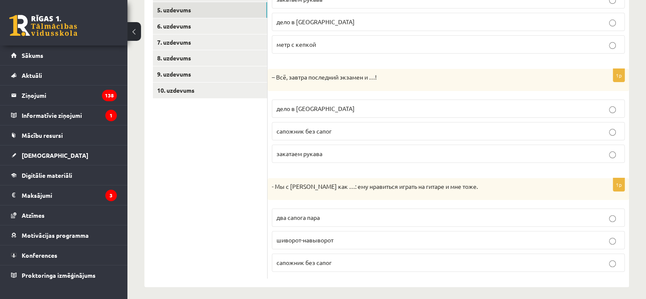
scroll to position [216, 0]
click at [321, 219] on p "два сапога пара" at bounding box center [448, 215] width 344 height 9
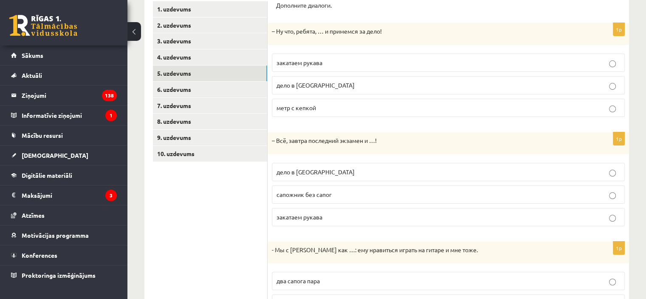
scroll to position [150, 0]
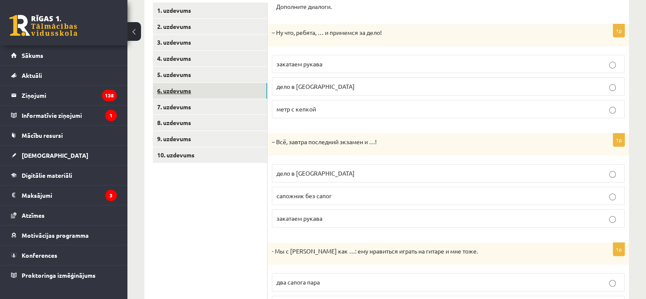
click at [192, 88] on link "6. uzdevums" at bounding box center [210, 91] width 114 height 16
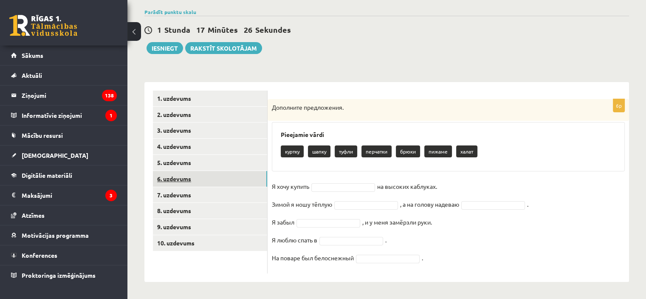
scroll to position [62, 0]
click at [339, 179] on div "6p Дополните предложения. Pieejamie vārdi куртку шапку туфли перчатки брюки пиж…" at bounding box center [448, 186] width 361 height 174
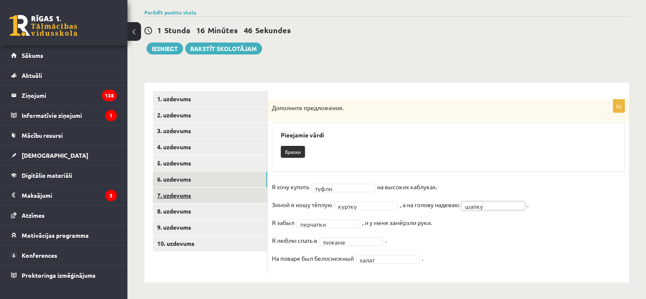
click at [234, 191] on link "7. uzdevums" at bounding box center [210, 195] width 114 height 16
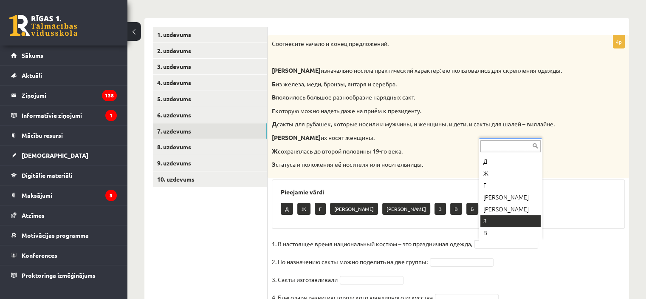
scroll to position [22, 0]
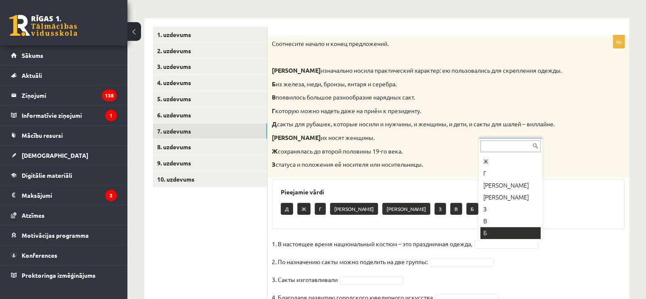
click at [499, 239] on div "... Д Ж Г А Е З В Б" at bounding box center [511, 189] width 64 height 102
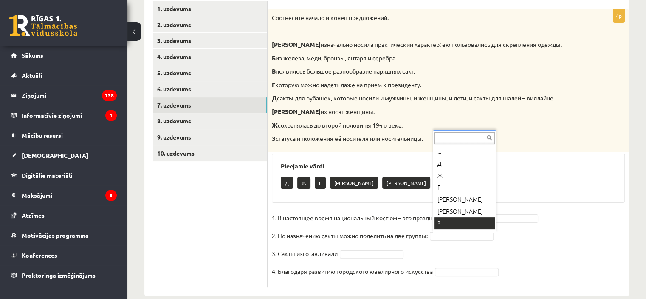
scroll to position [10, 0]
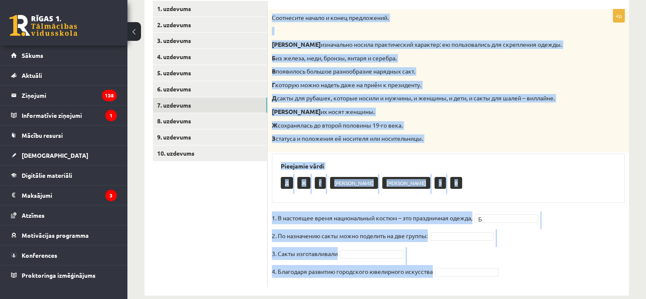
drag, startPoint x: 272, startPoint y: 15, endPoint x: 419, endPoint y: 281, distance: 303.8
click at [419, 281] on div "4p Соотнесите начало и конец предложений. А изначально носила практический хара…" at bounding box center [448, 147] width 361 height 277
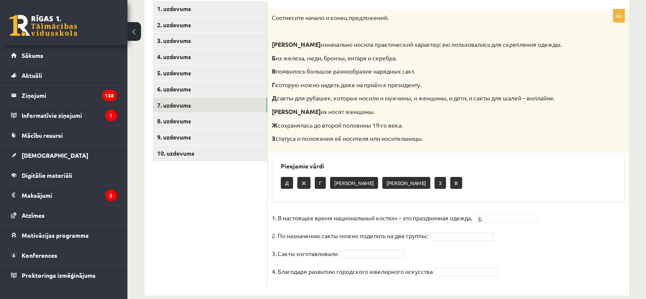
drag, startPoint x: 419, startPoint y: 281, endPoint x: 316, endPoint y: 35, distance: 266.3
click at [316, 35] on div "Соотнесите начало и конец предложений. А изначально носила практический характе…" at bounding box center [448, 80] width 361 height 143
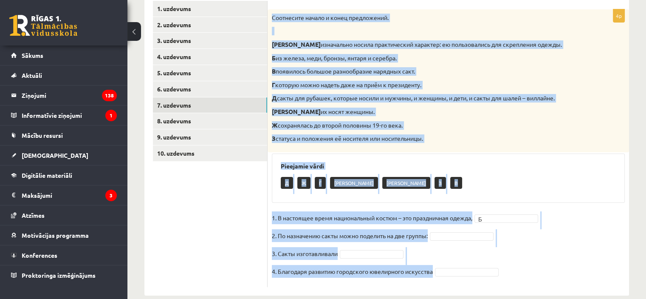
drag, startPoint x: 272, startPoint y: 18, endPoint x: 442, endPoint y: 266, distance: 300.6
click at [442, 266] on div "4p Соотнесите начало и конец предложений. А изначально носила практический хара…" at bounding box center [448, 147] width 361 height 277
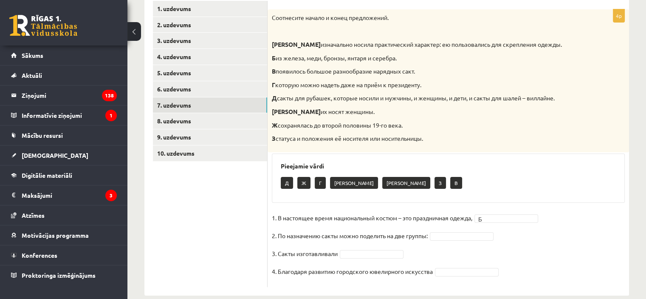
drag, startPoint x: 442, startPoint y: 266, endPoint x: 326, endPoint y: 103, distance: 200.4
click at [326, 103] on div "Соотнесите начало и конец предложений. А изначально носила практический характе…" at bounding box center [448, 80] width 361 height 143
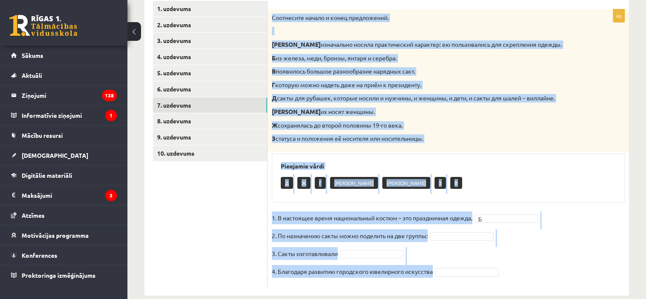
drag, startPoint x: 271, startPoint y: 18, endPoint x: 446, endPoint y: 270, distance: 306.9
click at [446, 270] on div "4p Соотнесите начало и конец предложений. А изначально носила практический хара…" at bounding box center [448, 147] width 361 height 277
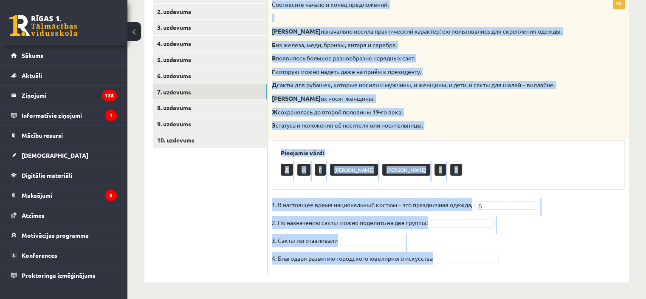
copy div "Соотнесите начало и конец предложений. А изначально носила практический характе…"
click at [459, 152] on h3 "Pieejamie vārdi" at bounding box center [448, 152] width 335 height 7
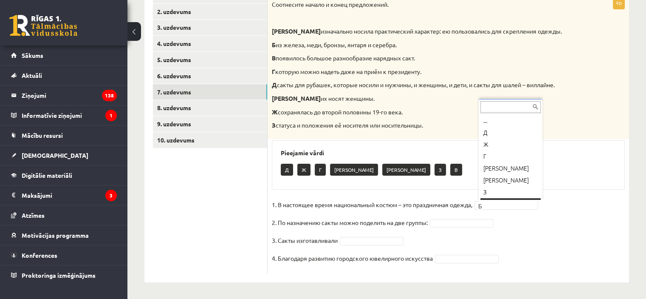
scroll to position [10, 0]
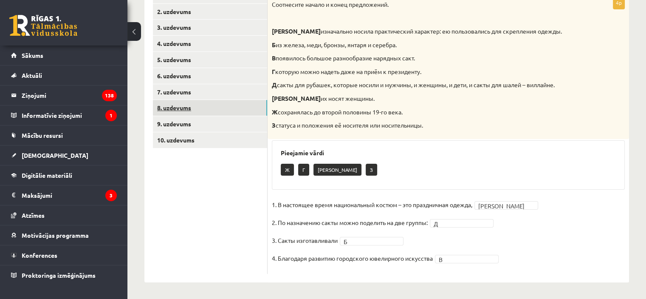
click at [195, 100] on link "8. uzdevums" at bounding box center [210, 108] width 114 height 16
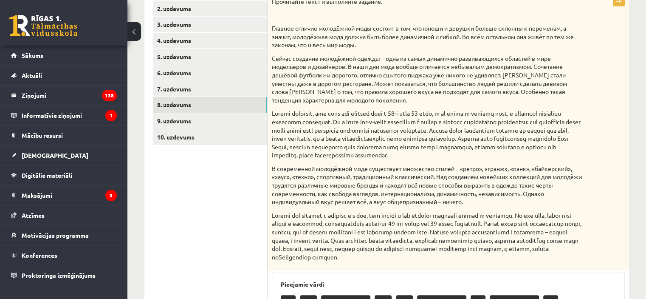
scroll to position [165, 0]
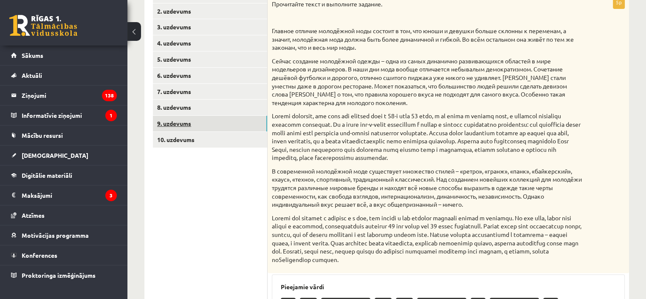
click at [220, 124] on link "9. uzdevums" at bounding box center [210, 124] width 114 height 16
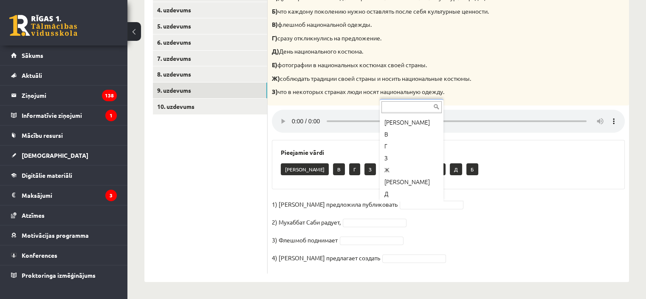
scroll to position [22, 0]
drag, startPoint x: 394, startPoint y: 182, endPoint x: 412, endPoint y: 172, distance: 20.3
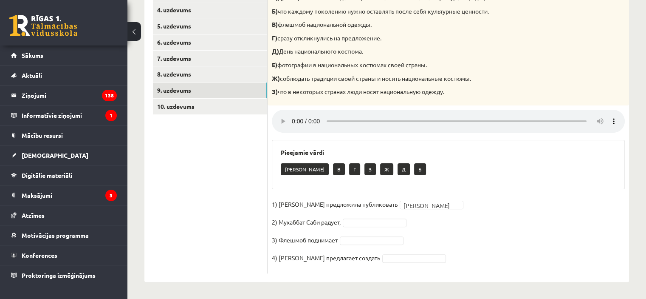
click at [412, 172] on div "А В Г З Ж Д Б" at bounding box center [448, 170] width 335 height 20
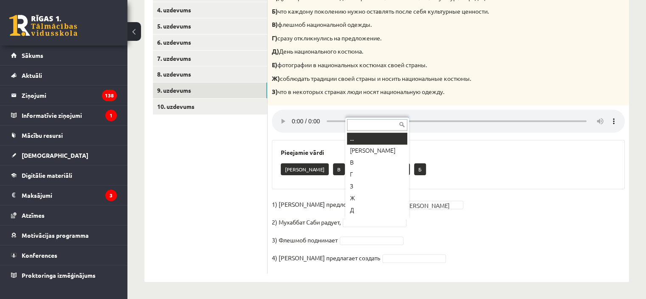
scroll to position [10, 0]
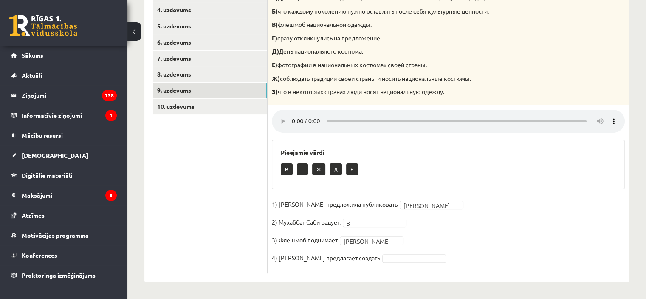
click at [386, 262] on fieldset "1) Девушка предложила публиковать Е * 2) Мухаббат Саби радует, З * 3) Флешмоб п…" at bounding box center [448, 232] width 353 height 71
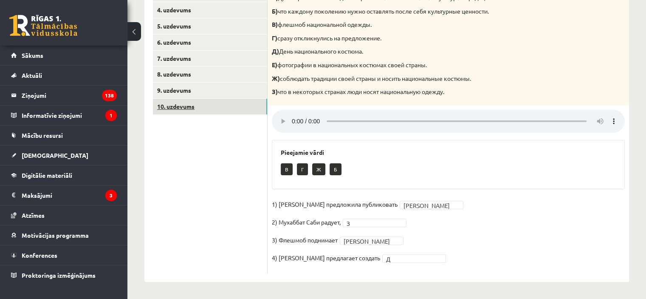
click at [247, 110] on link "10. uzdevums" at bounding box center [210, 107] width 114 height 16
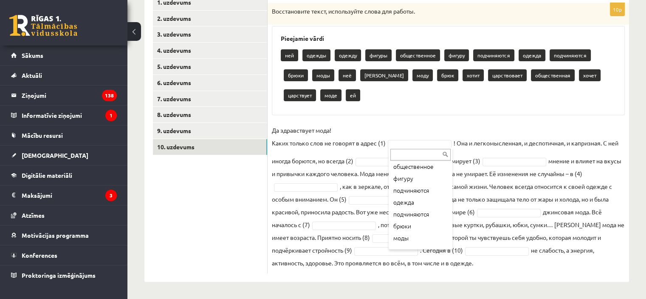
scroll to position [71, 0]
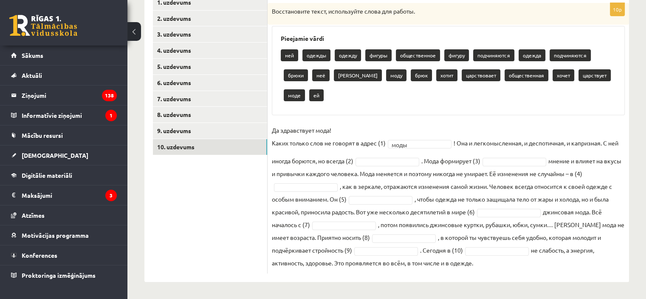
click at [378, 158] on div at bounding box center [387, 162] width 64 height 8
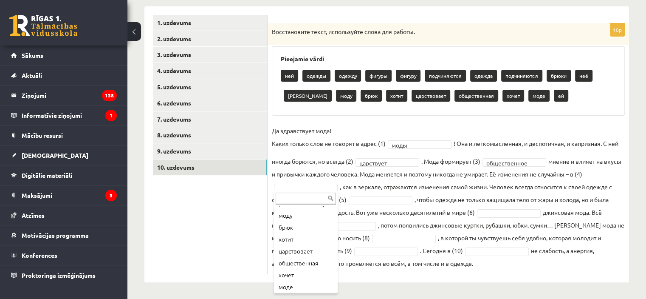
scroll to position [141, 0]
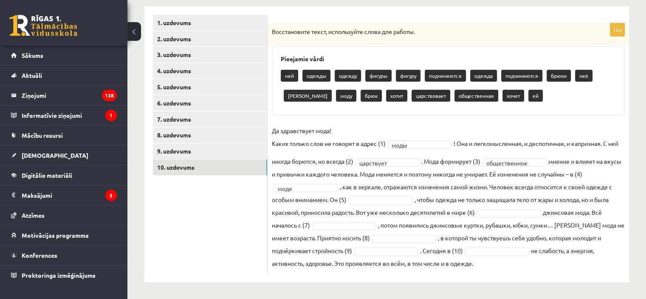
click at [387, 193] on fieldset "**********" at bounding box center [448, 196] width 353 height 145
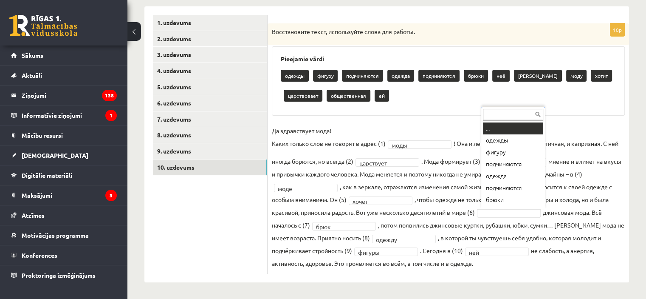
scroll to position [10, 0]
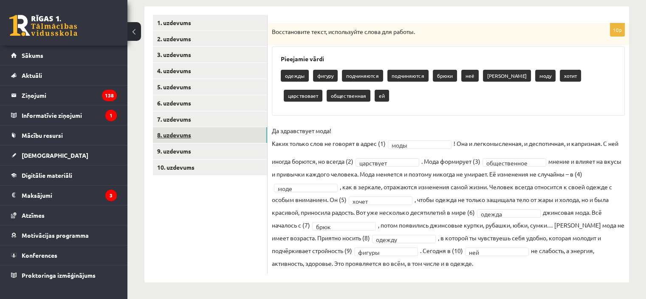
click at [238, 137] on link "8. uzdevums" at bounding box center [210, 135] width 114 height 16
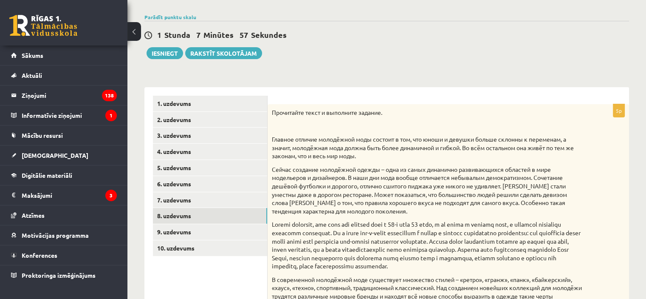
scroll to position [54, 0]
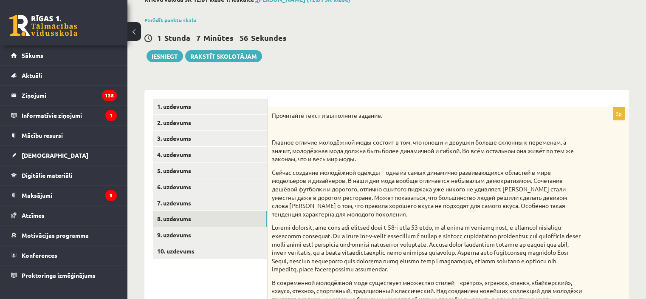
click at [272, 117] on p "Прочитайте текст и выполните задание." at bounding box center [427, 115] width 310 height 8
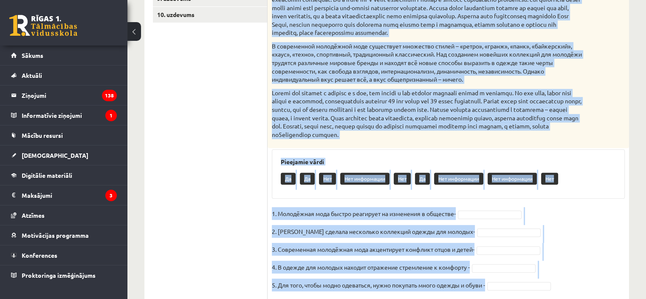
scroll to position [325, 0]
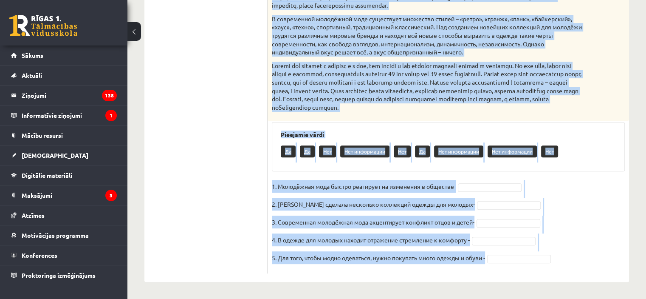
drag, startPoint x: 272, startPoint y: 117, endPoint x: 440, endPoint y: 309, distance: 254.6
copy div "Прочитайте текст и выполните задание. Главное отличие молодёжной моды состоит в…"
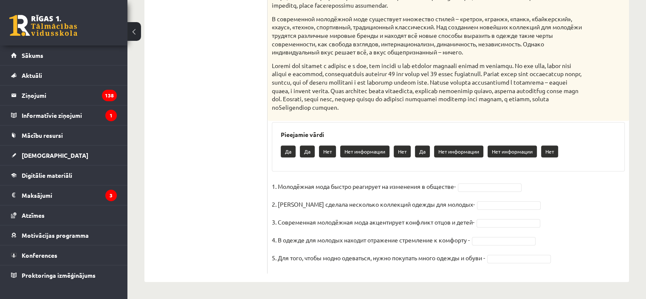
click at [240, 116] on ul "1. uzdevums 2. uzdevums 3. uzdevums 4. uzdevums 5. uzdevums 6. uzdevums 7. uzde…" at bounding box center [210, 54] width 115 height 438
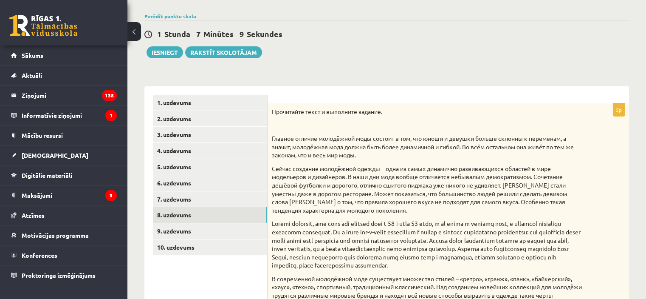
scroll to position [48, 0]
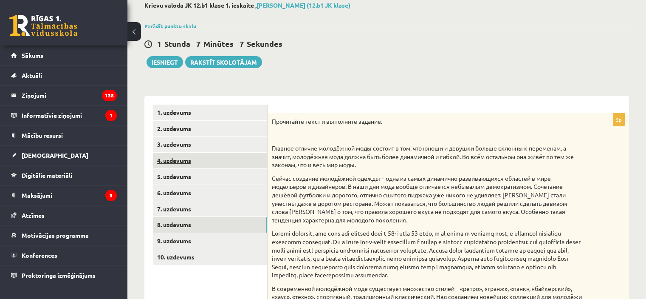
click at [206, 157] on link "4. uzdevums" at bounding box center [210, 160] width 114 height 16
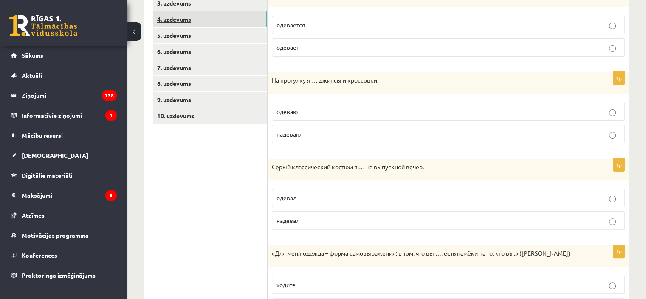
scroll to position [0, 0]
